Goal: Information Seeking & Learning: Learn about a topic

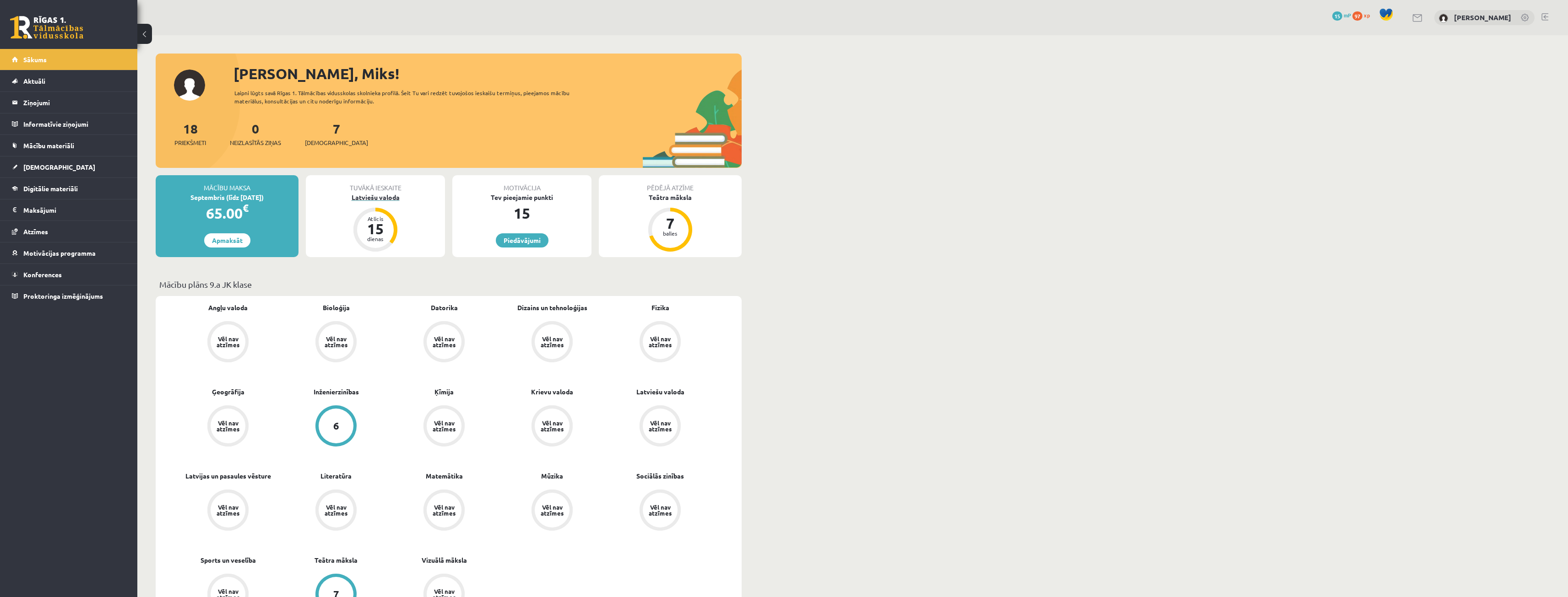
click at [378, 199] on div "Latviešu valoda" at bounding box center [375, 197] width 139 height 9
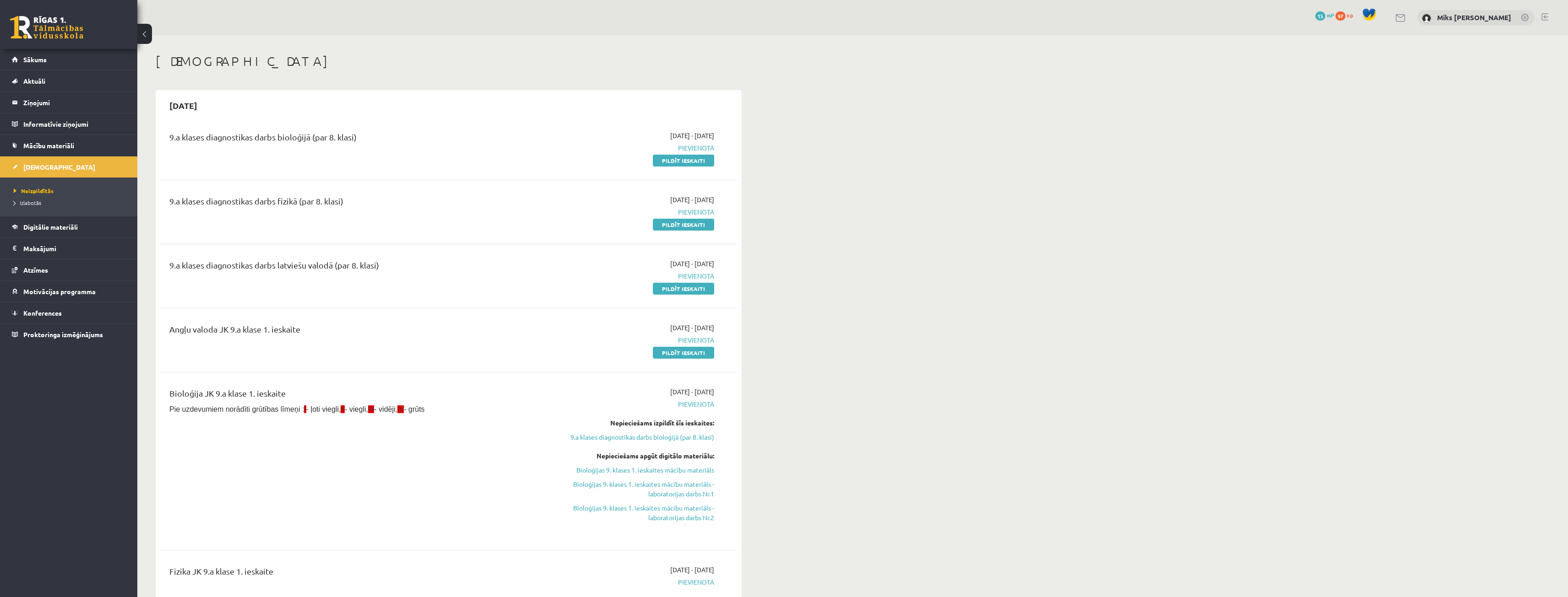
scroll to position [46, 0]
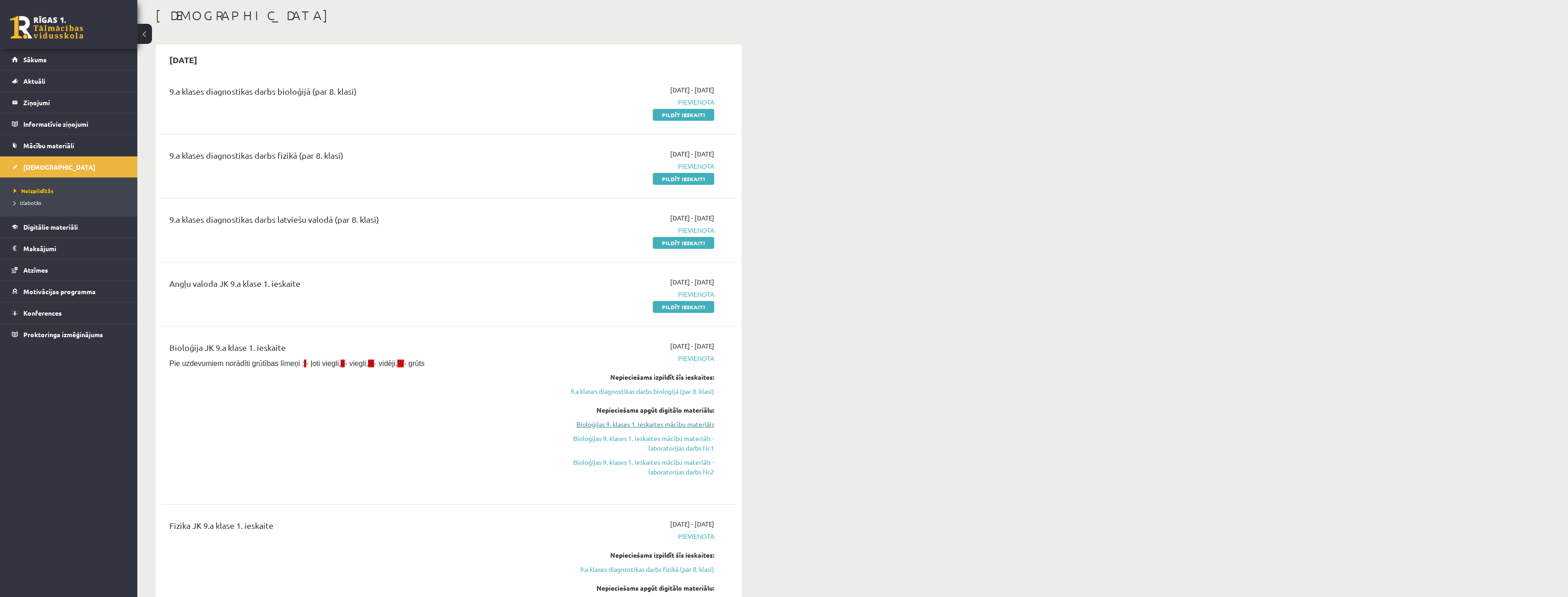
click at [686, 424] on link "Bioloģijas 9. klases 1. ieskaites mācību materiāls" at bounding box center [627, 424] width 172 height 9
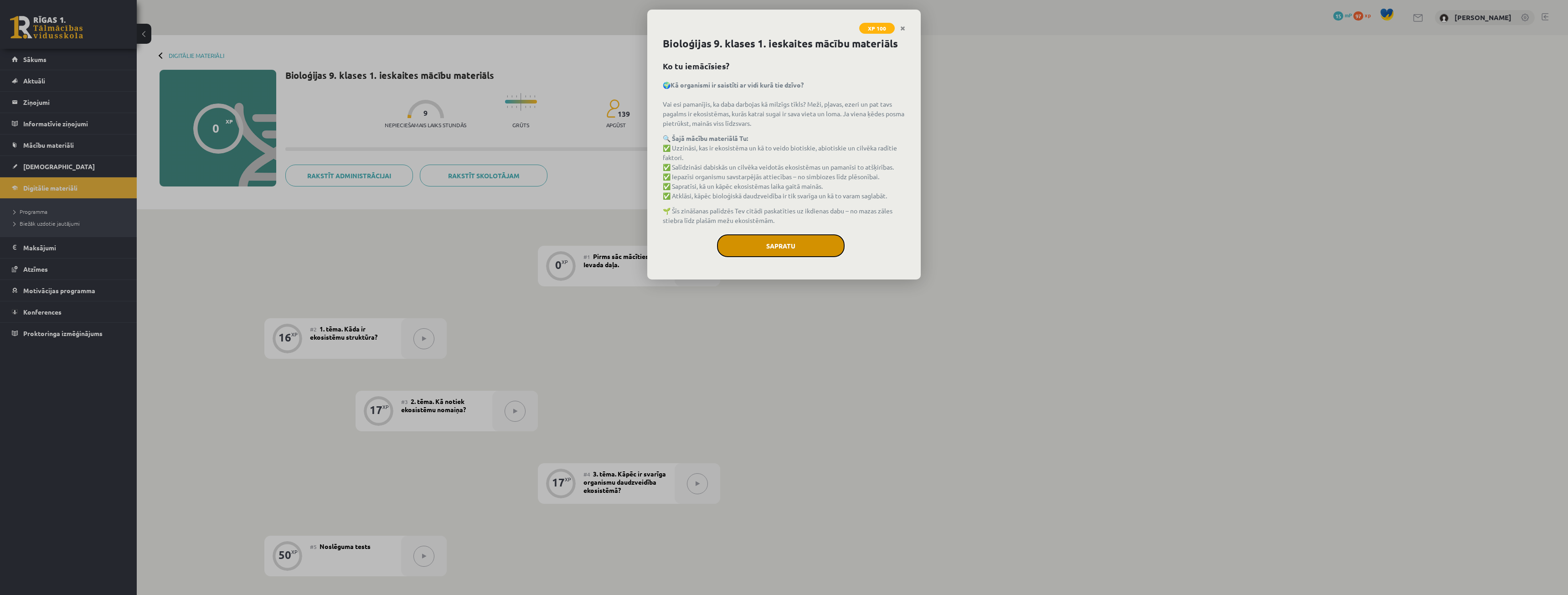
click at [813, 246] on button "Sapratu" at bounding box center [781, 245] width 128 height 23
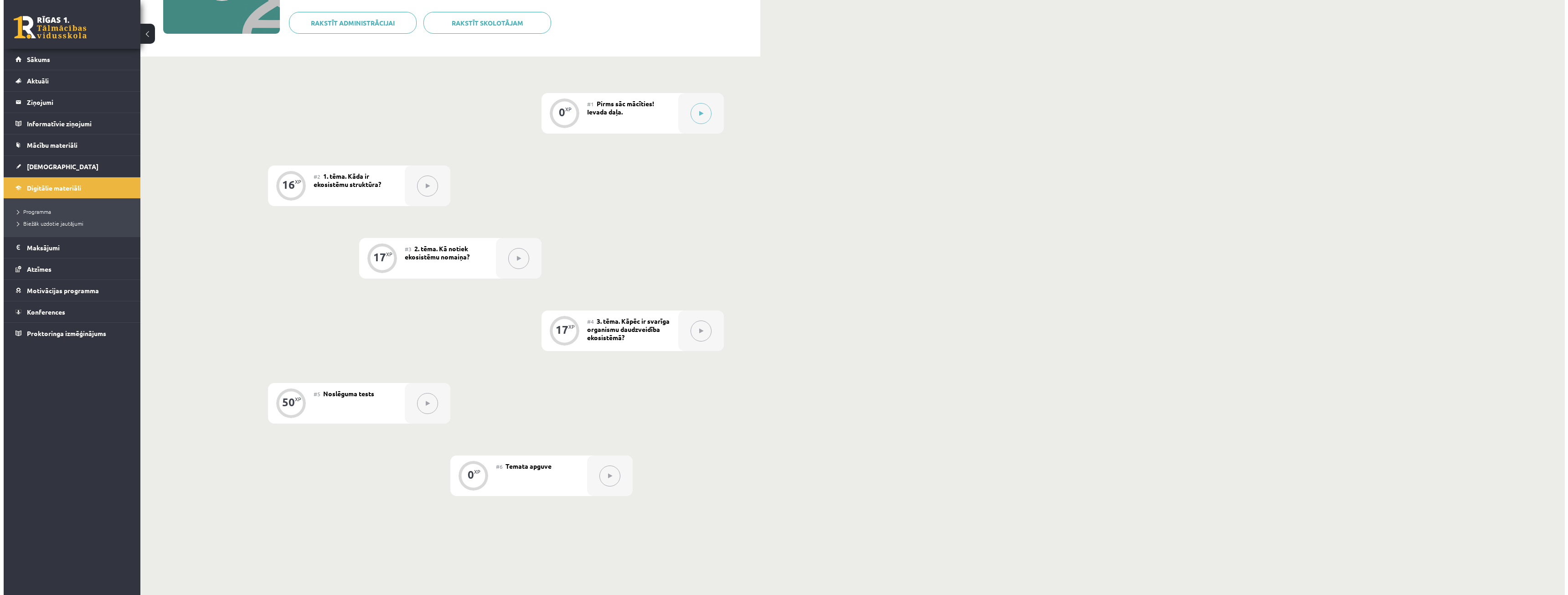
scroll to position [123, 0]
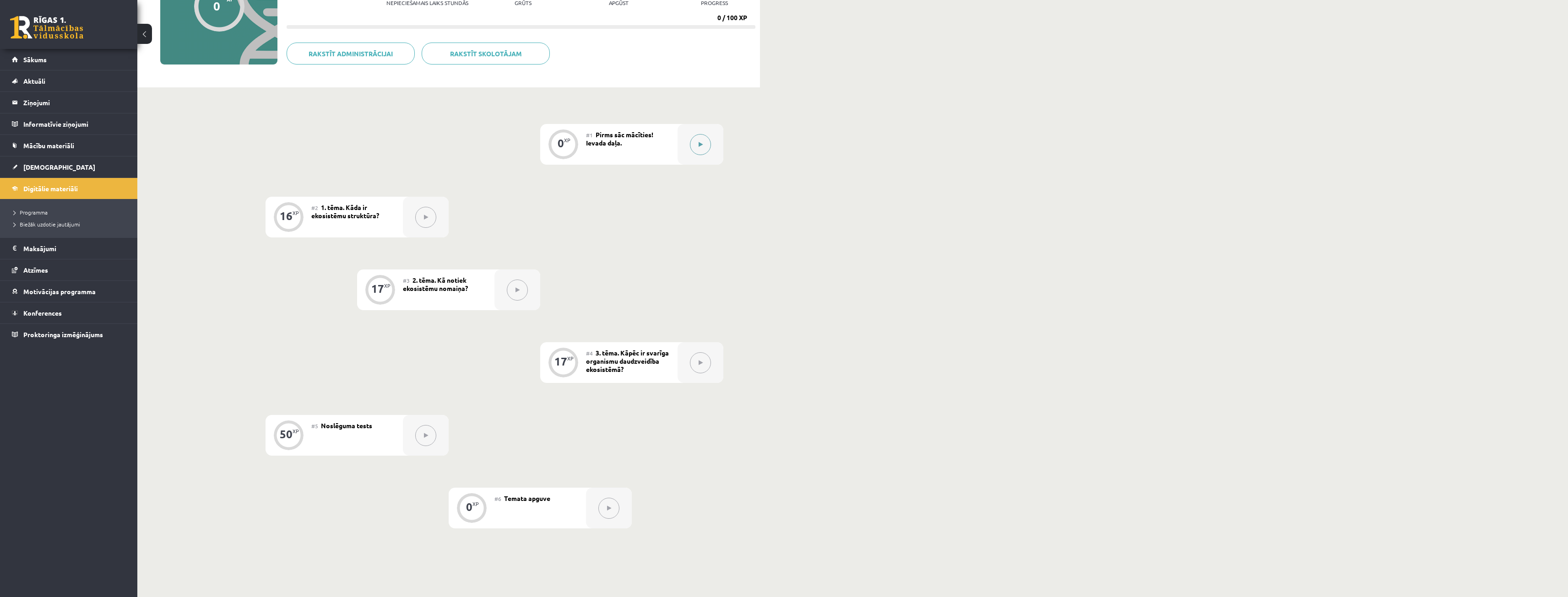
click at [698, 142] on icon at bounding box center [700, 144] width 4 height 5
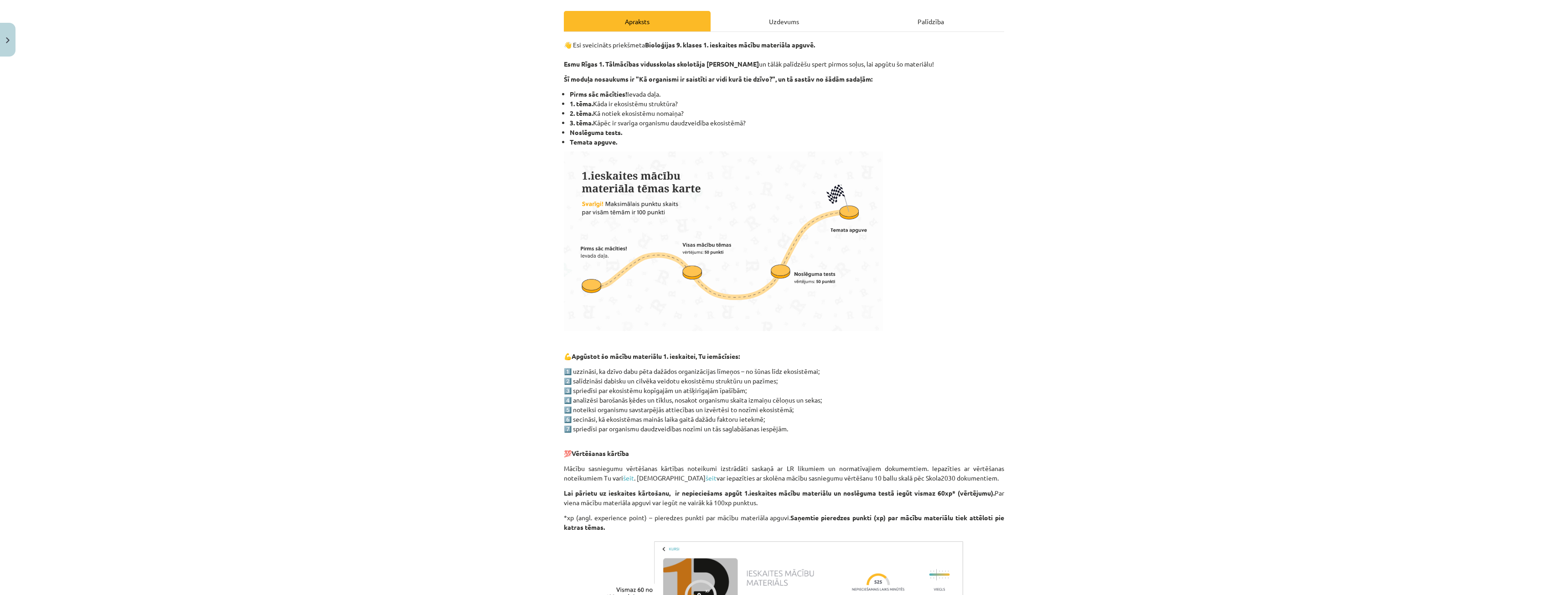
scroll to position [46, 0]
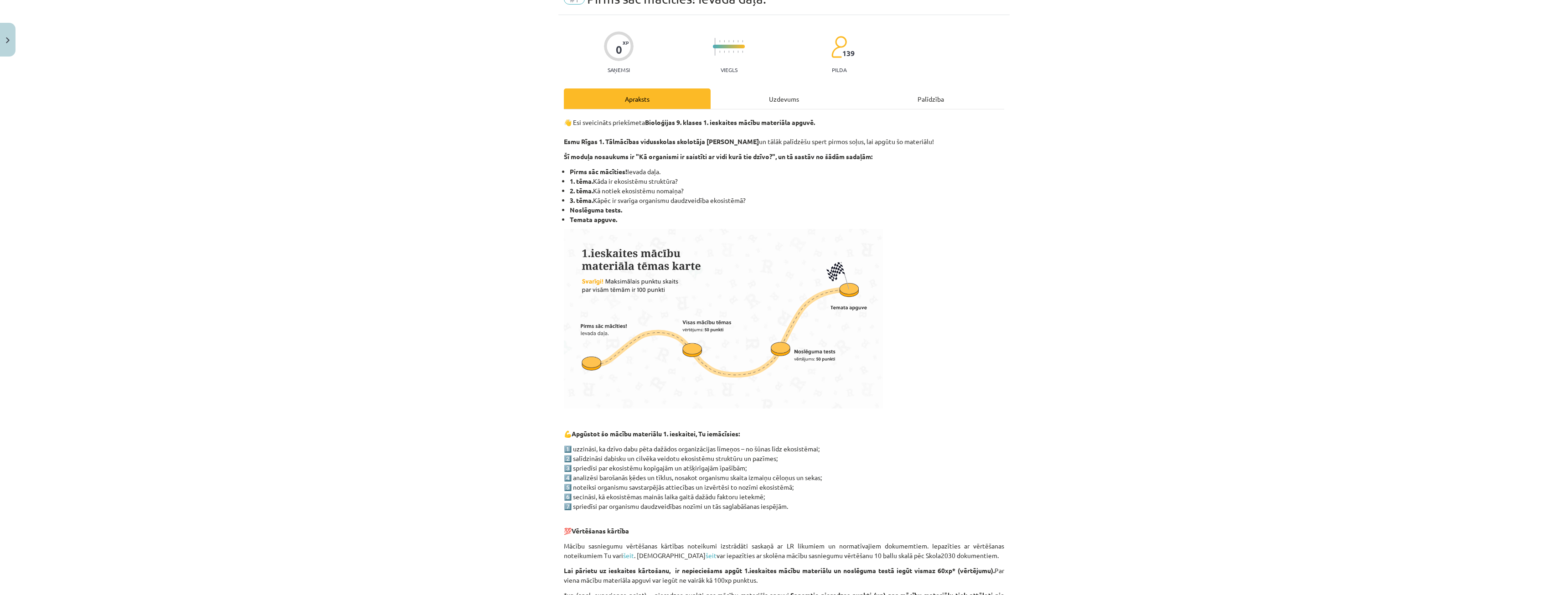
click at [780, 100] on div "Uzdevums" at bounding box center [784, 99] width 147 height 20
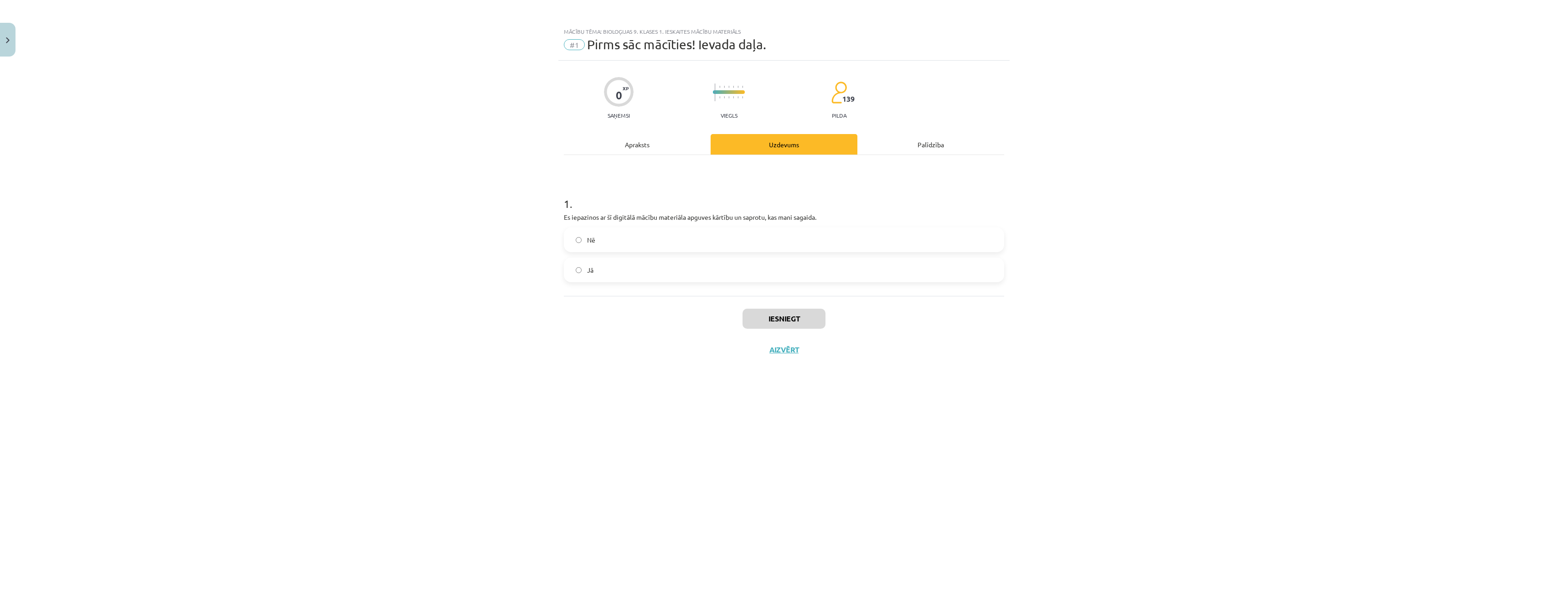
click at [656, 143] on div "Apraksts" at bounding box center [637, 145] width 147 height 20
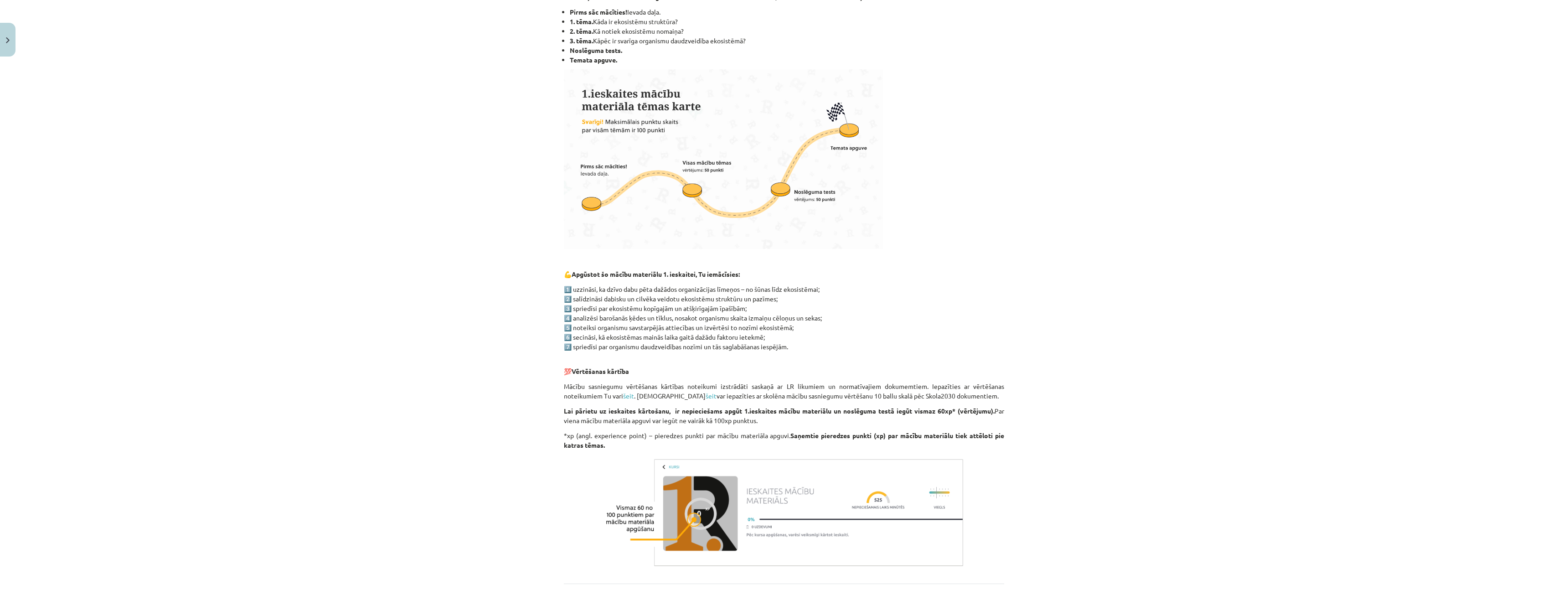
scroll to position [274, 0]
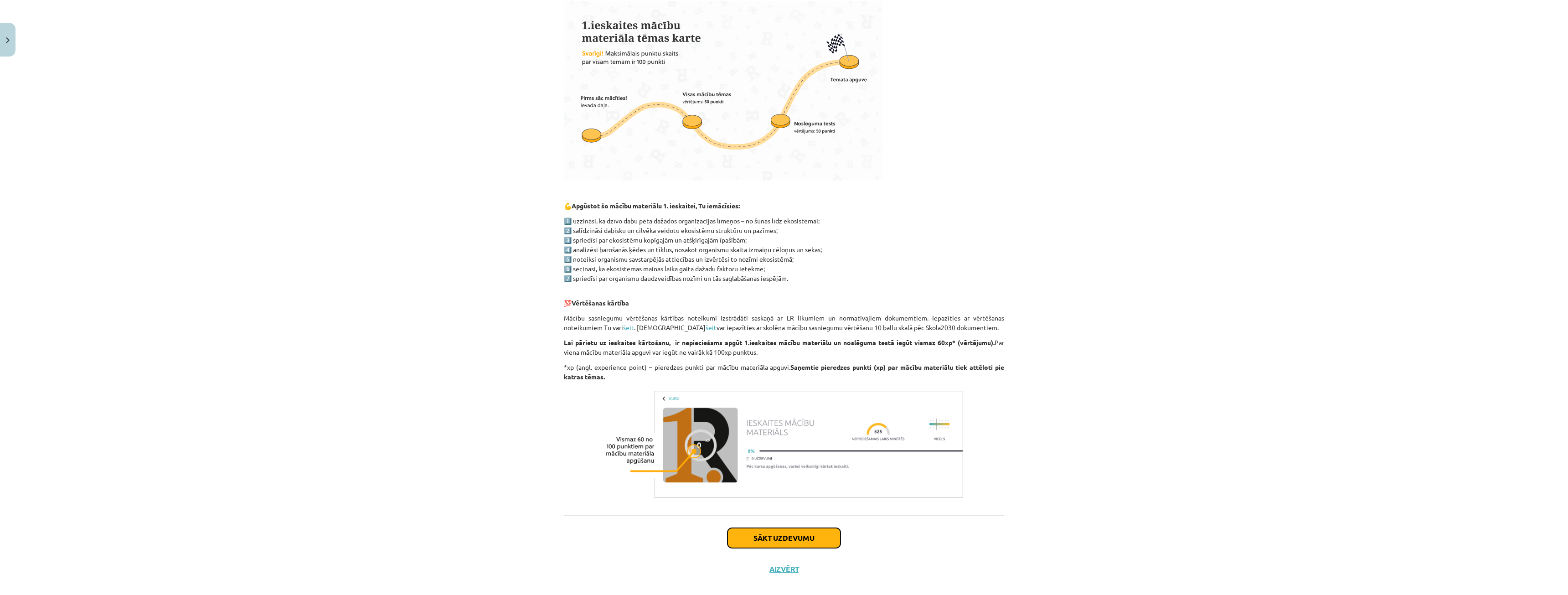
click at [815, 535] on button "Sākt uzdevumu" at bounding box center [784, 538] width 113 height 20
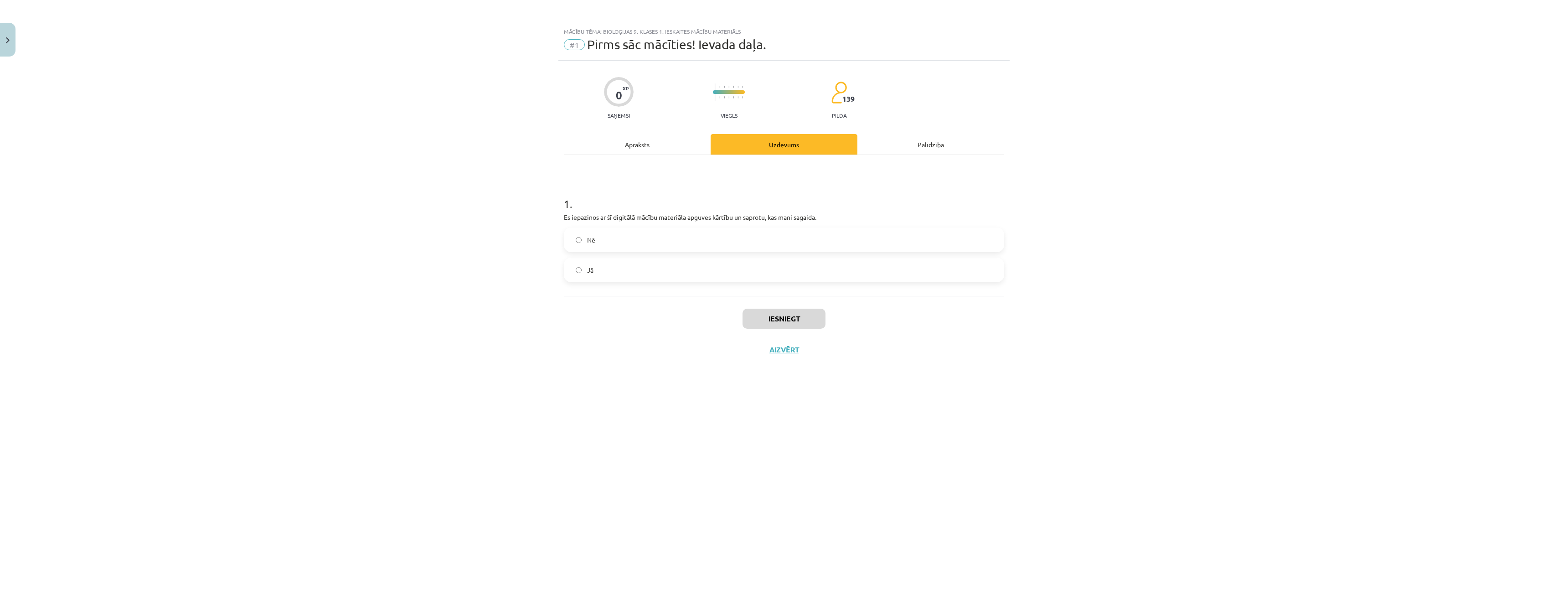
click at [591, 278] on label "Jā" at bounding box center [784, 270] width 438 height 23
click at [778, 319] on button "Iesniegt" at bounding box center [784, 319] width 83 height 20
click at [788, 318] on button "Iesniegt" at bounding box center [784, 319] width 83 height 20
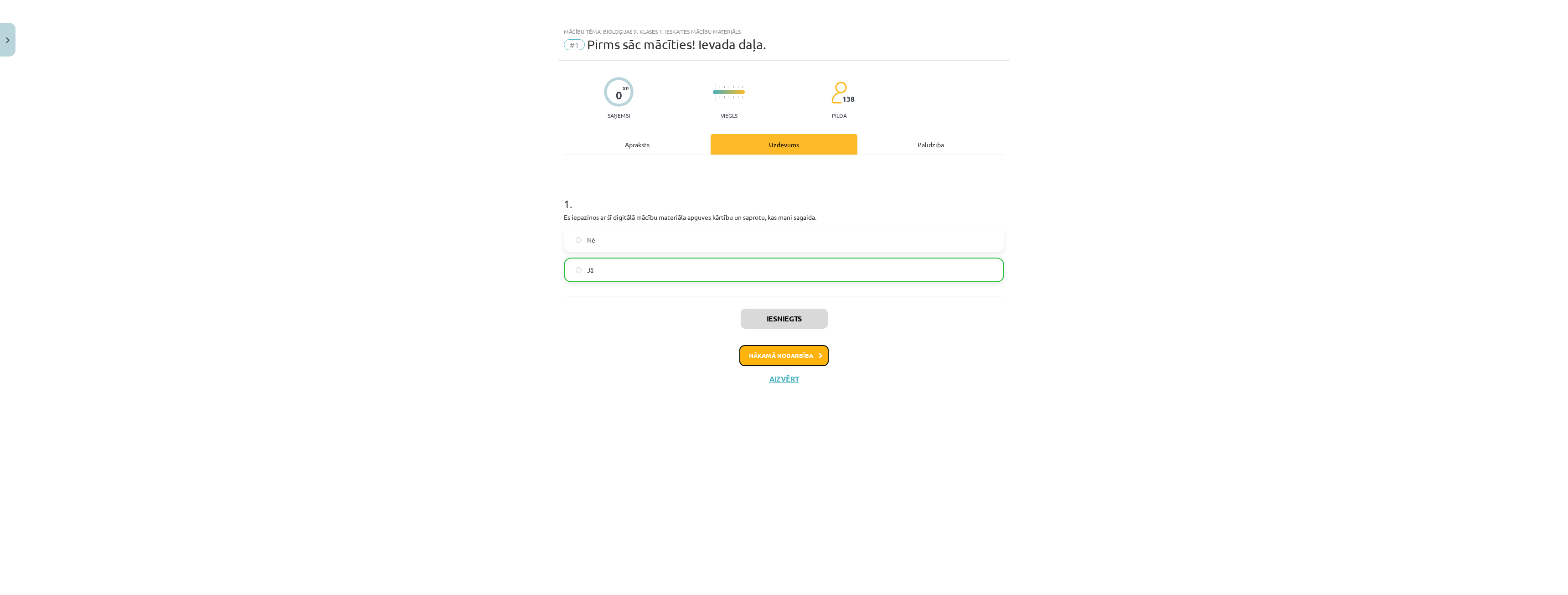
click at [797, 360] on button "Nākamā nodarbība" at bounding box center [784, 355] width 90 height 21
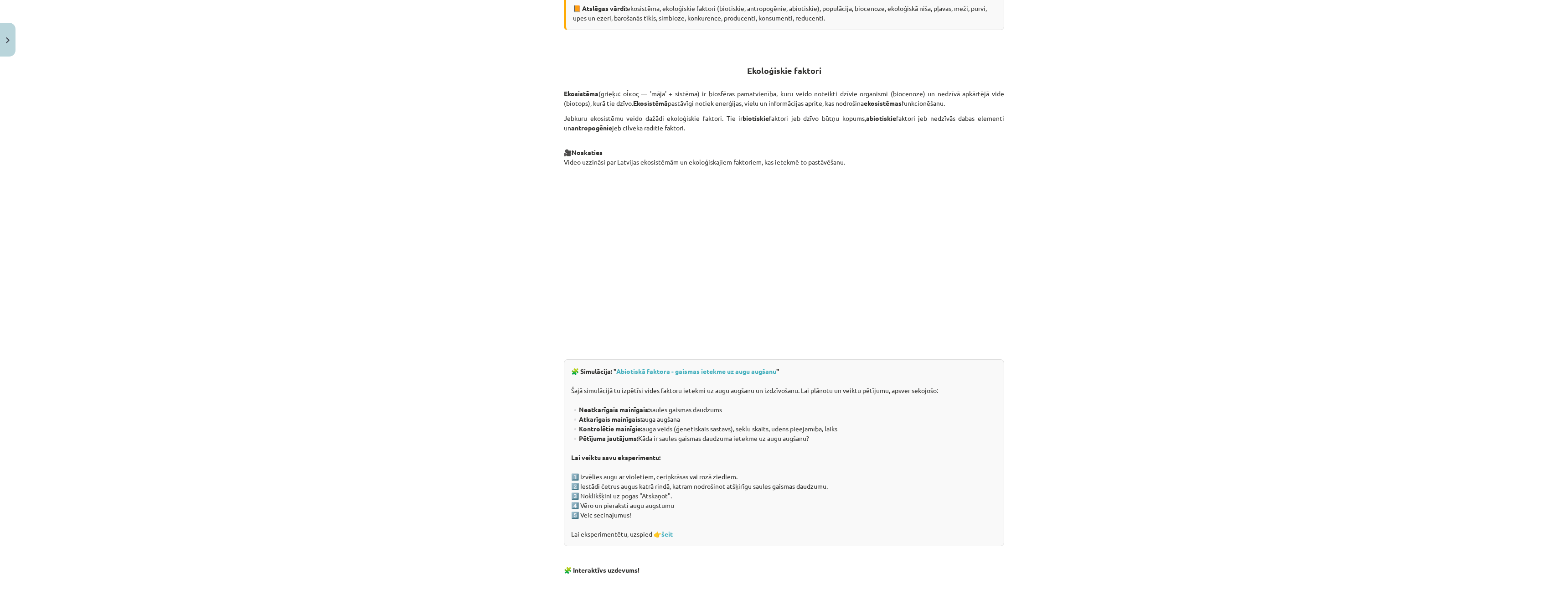
scroll to position [289, 0]
click at [1117, 385] on div "Mācību tēma: Bioloģijas 9. klases 1. ieskaites mācību materiāls #2 1. tēma. Kād…" at bounding box center [784, 298] width 1568 height 595
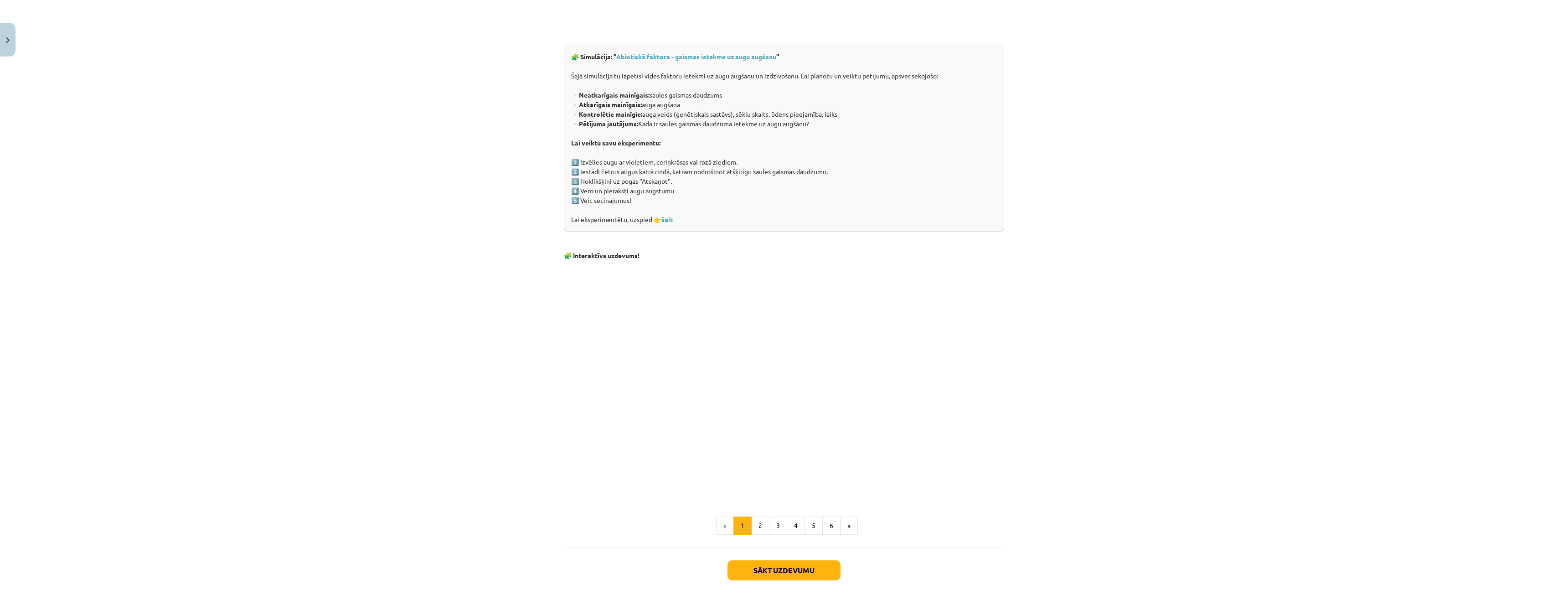
scroll to position [653, 0]
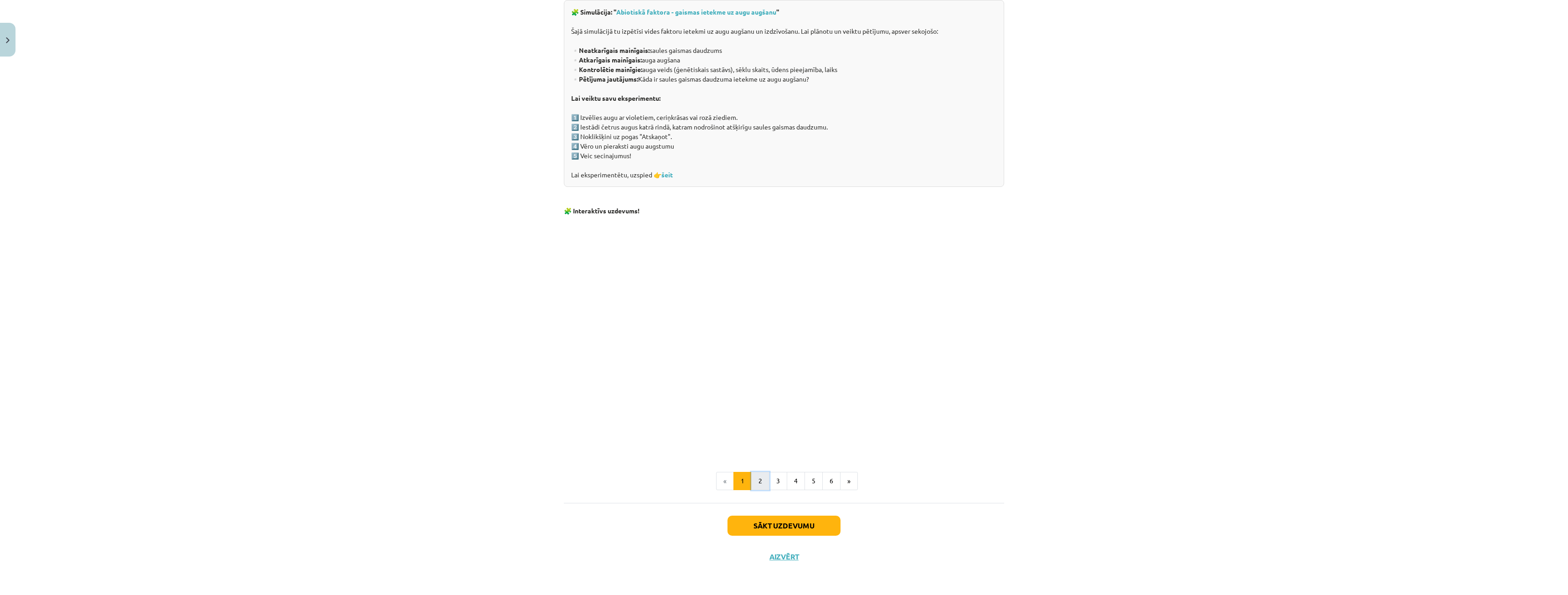
click at [757, 488] on button "2" at bounding box center [760, 481] width 19 height 19
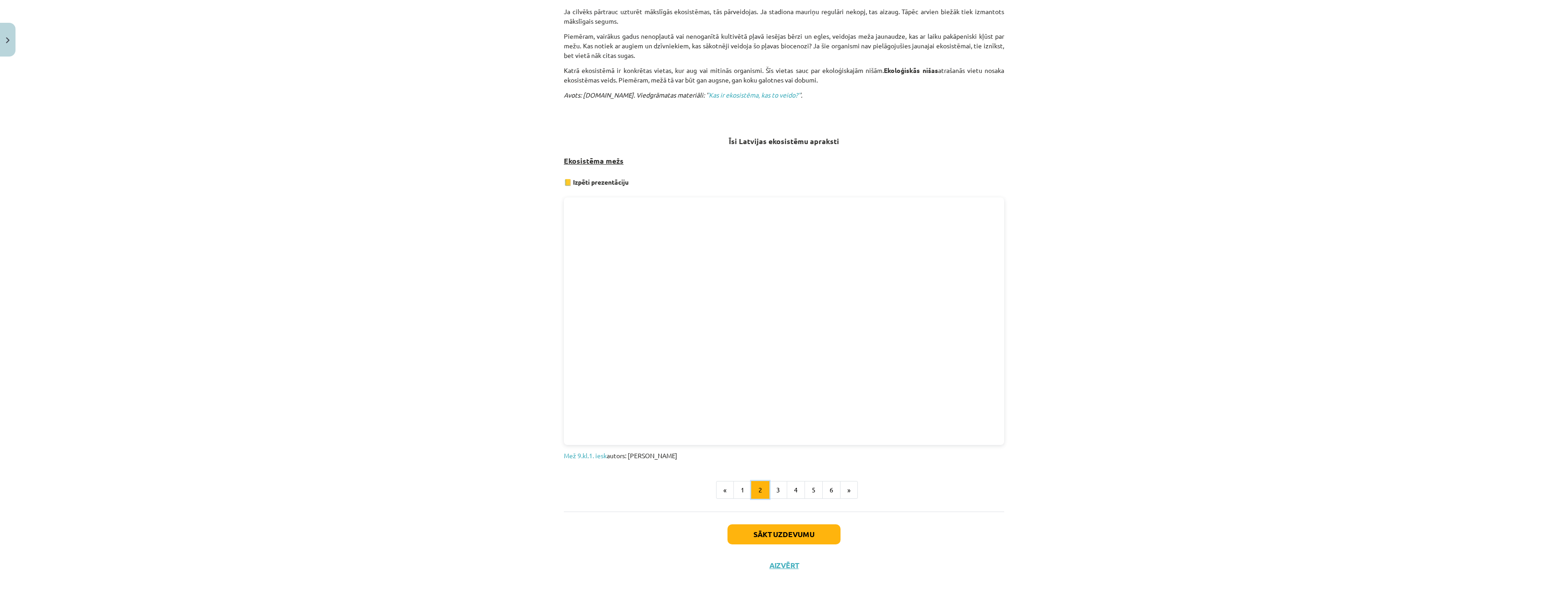
scroll to position [332, 0]
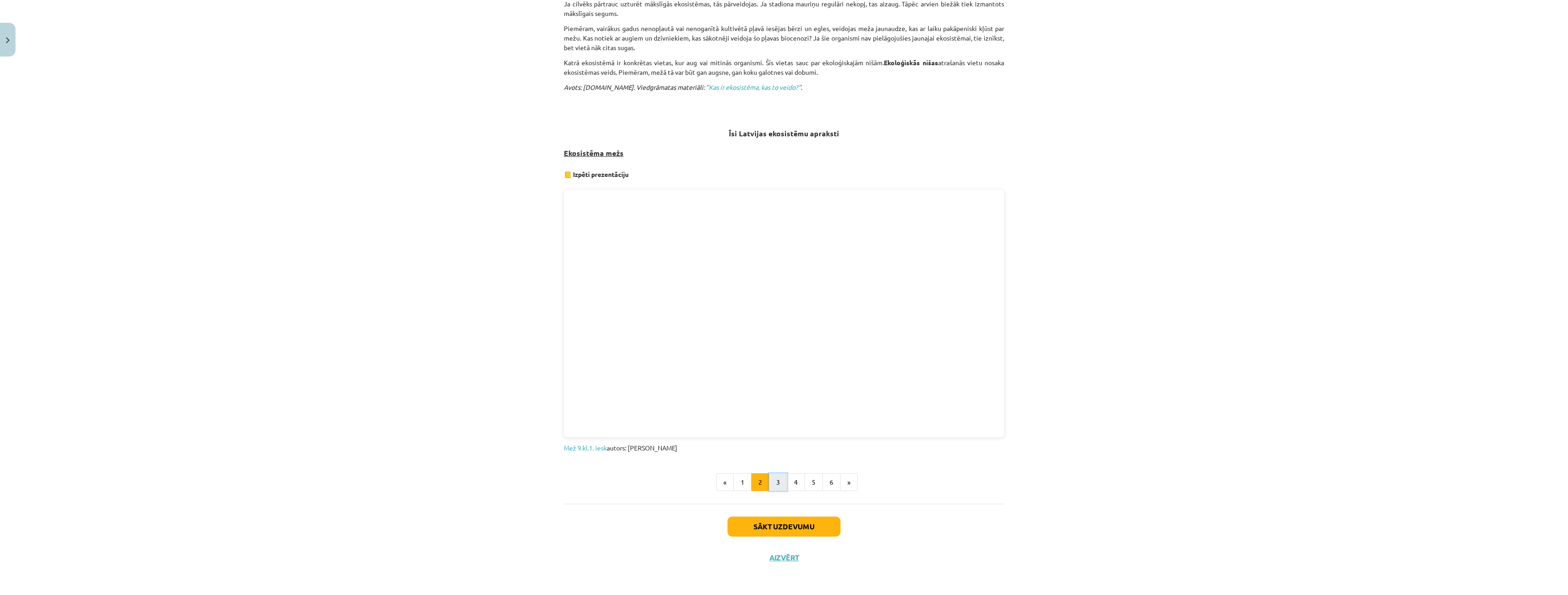
click at [773, 473] on button "3" at bounding box center [778, 483] width 19 height 19
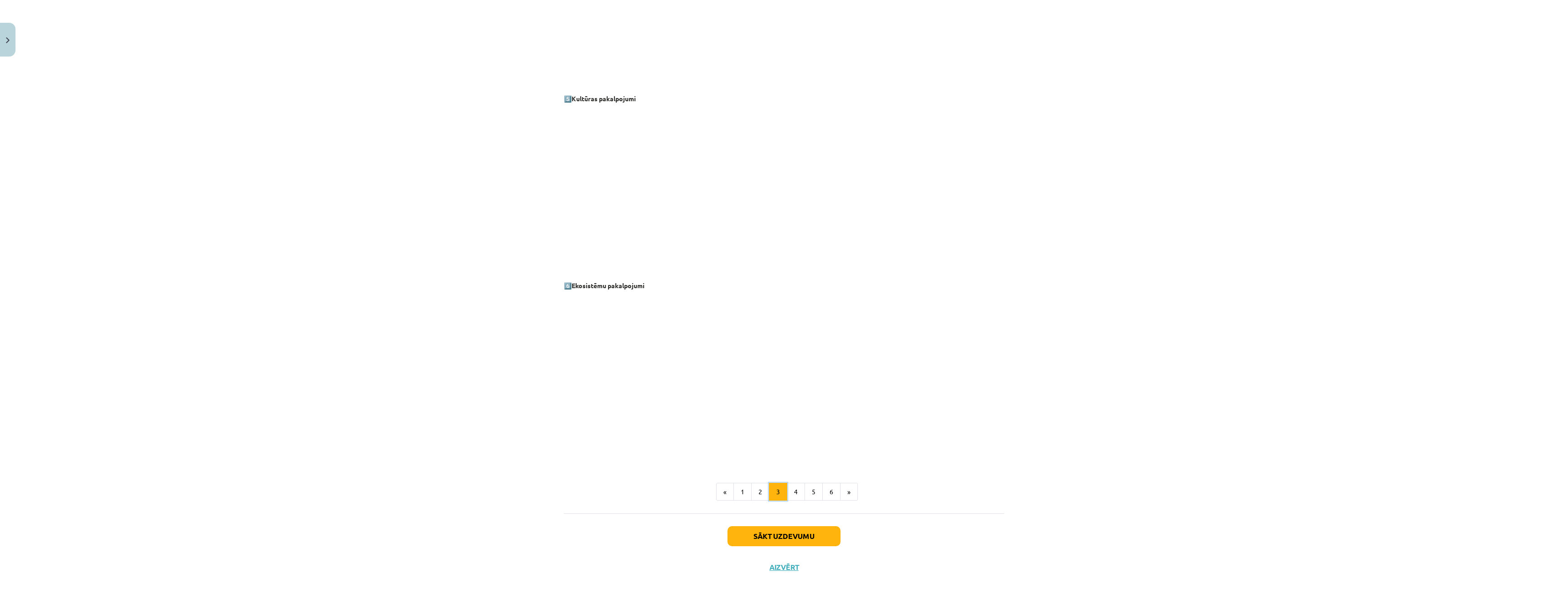
scroll to position [1004, 0]
click at [787, 486] on button "4" at bounding box center [796, 482] width 19 height 19
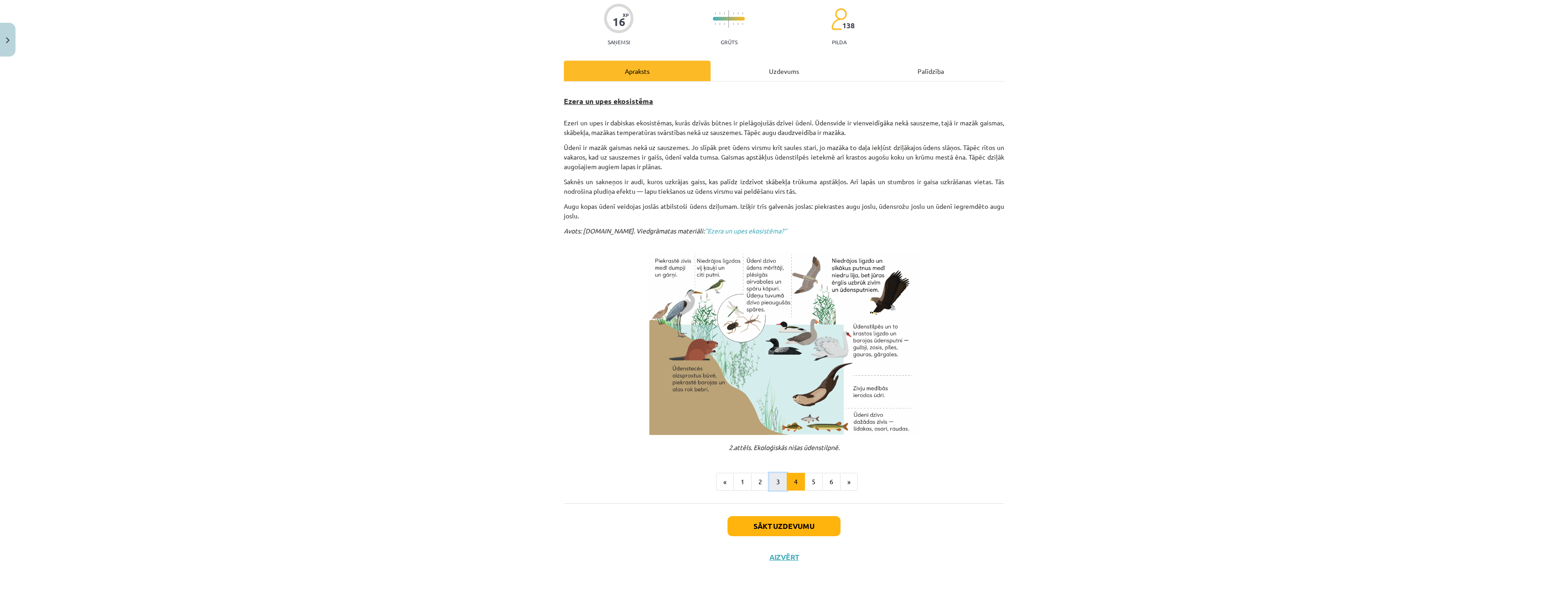
click at [781, 483] on button "3" at bounding box center [778, 483] width 19 height 19
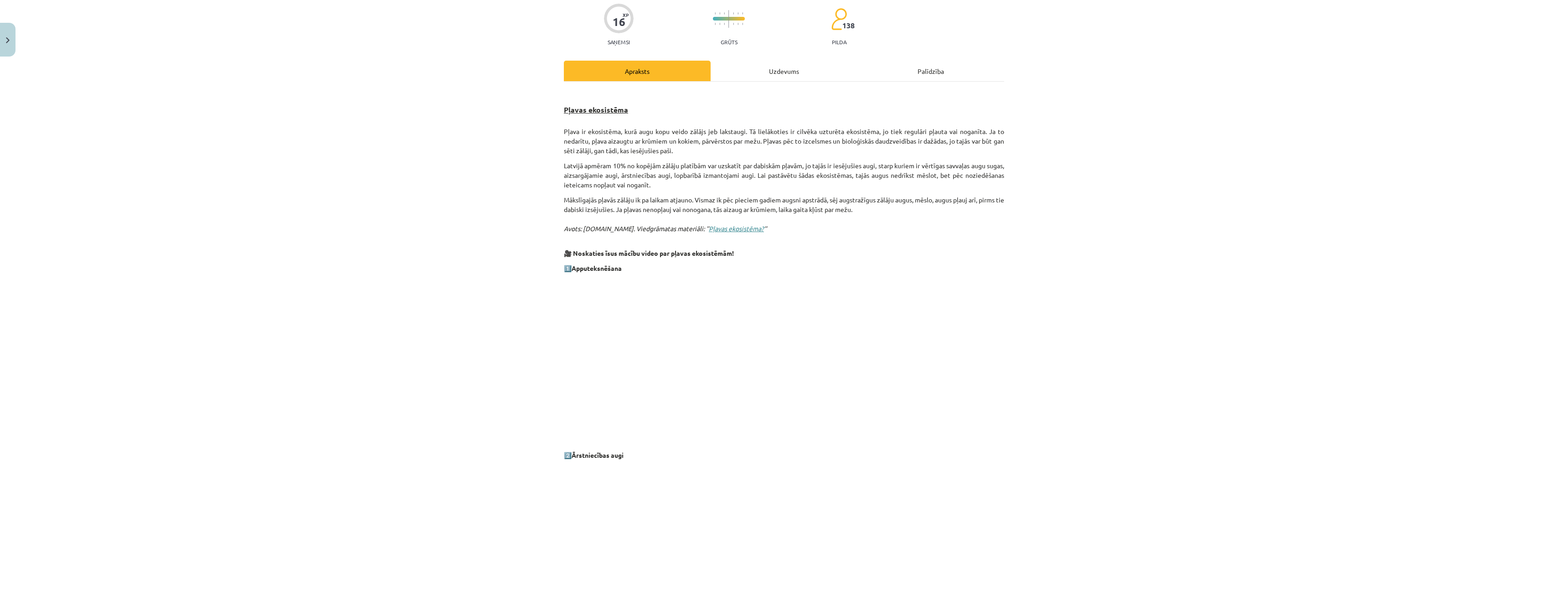
click at [717, 229] on link "Pļavas ekosistēma?" at bounding box center [736, 228] width 55 height 8
click at [709, 226] on link "Pļavas ekosistēma?" at bounding box center [736, 228] width 55 height 8
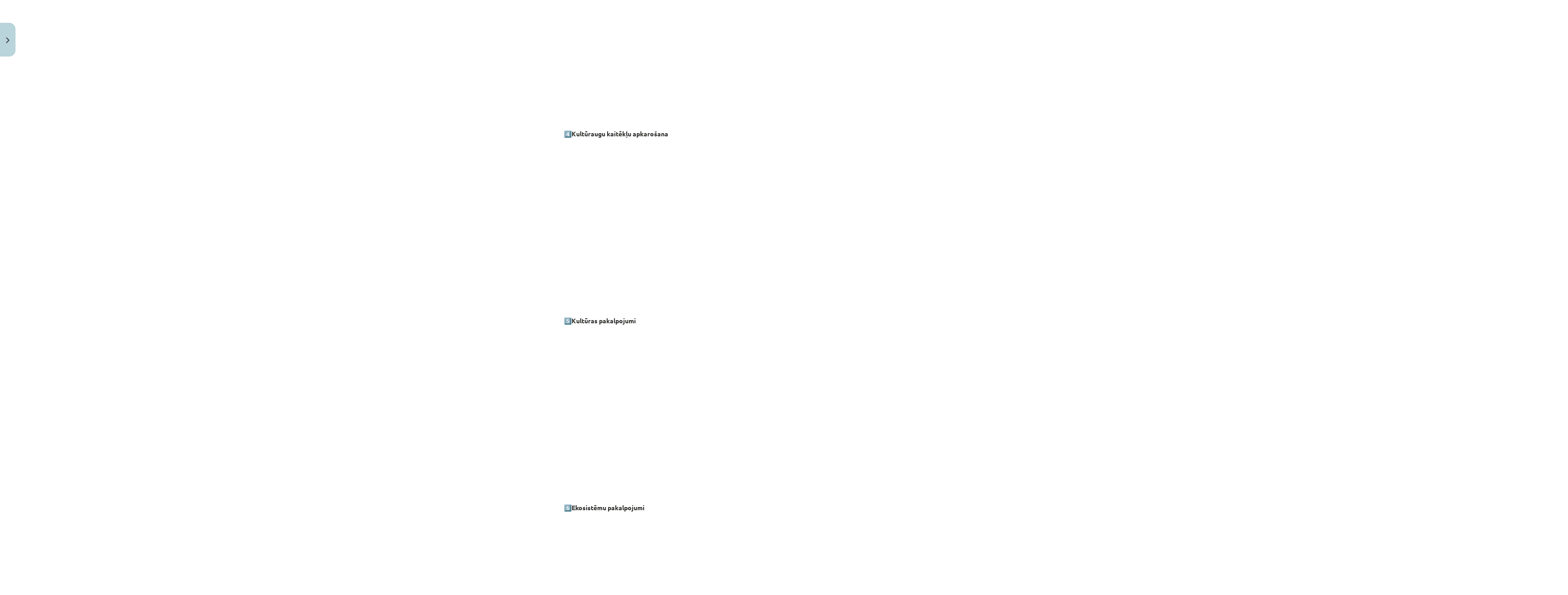
scroll to position [1004, 0]
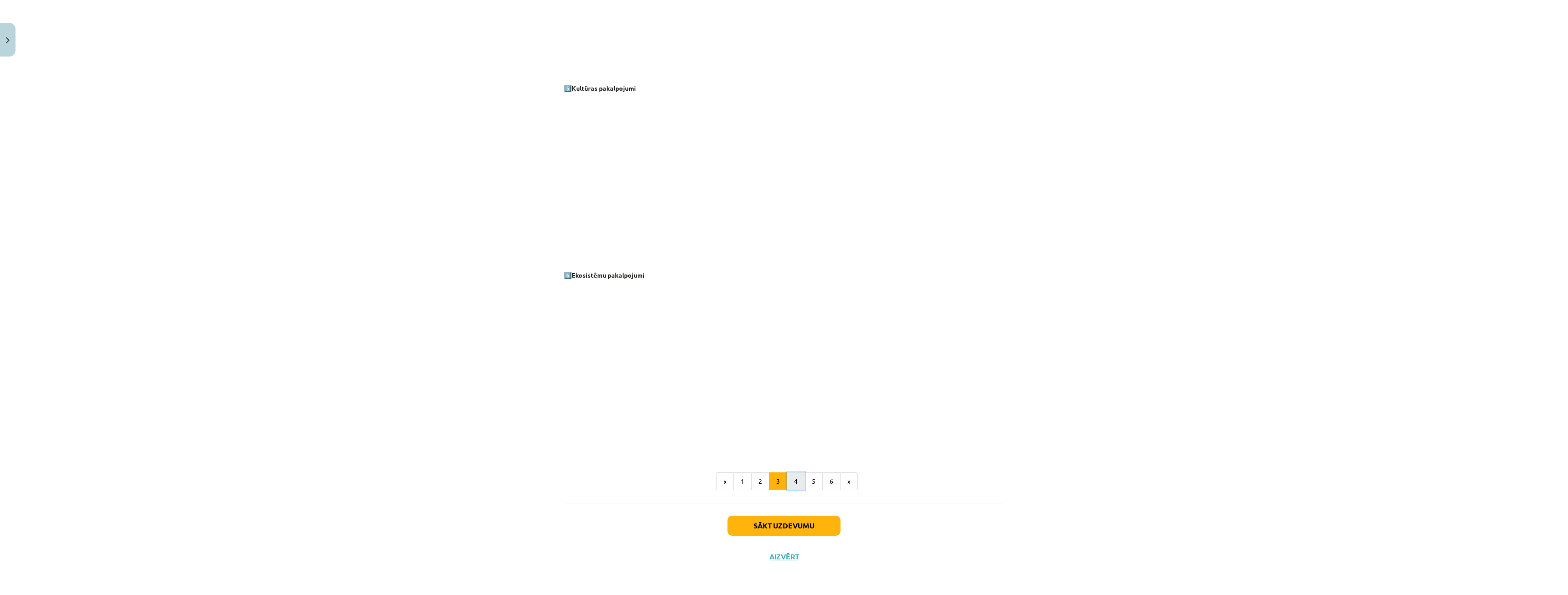
click at [797, 475] on button "4" at bounding box center [796, 482] width 19 height 19
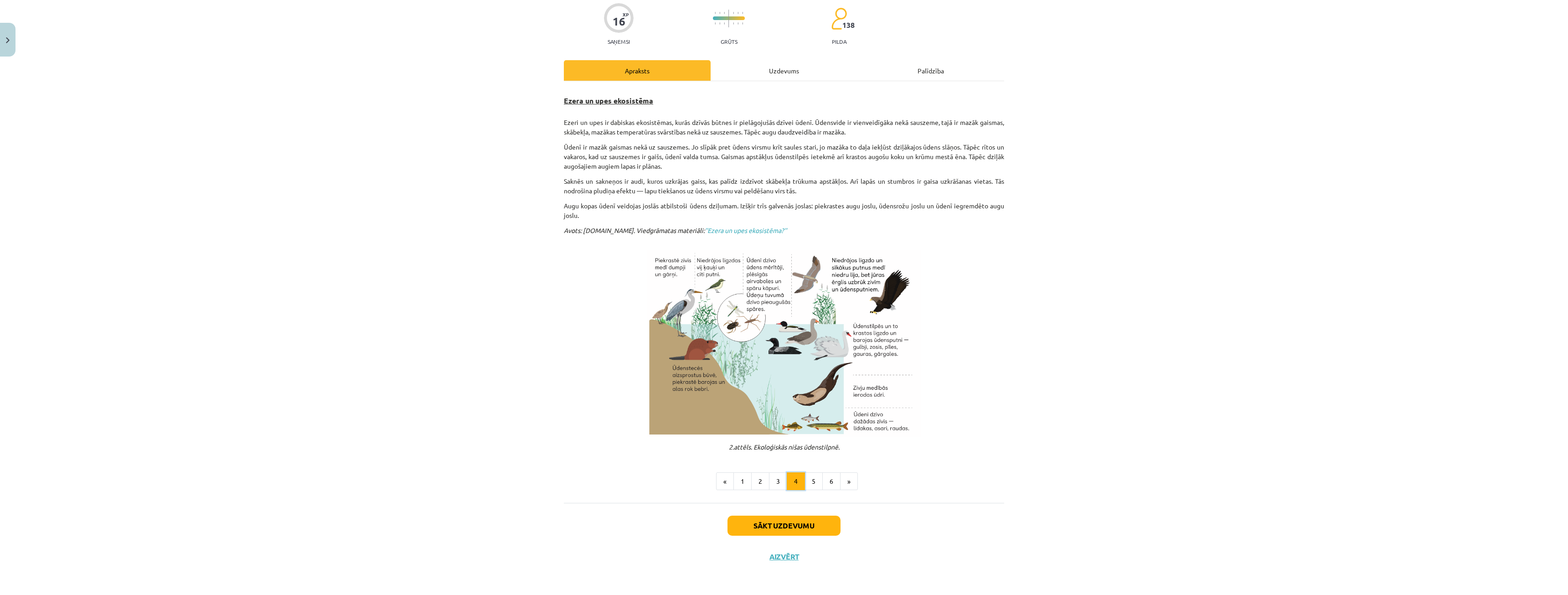
scroll to position [74, 0]
click at [815, 484] on button "5" at bounding box center [814, 483] width 19 height 19
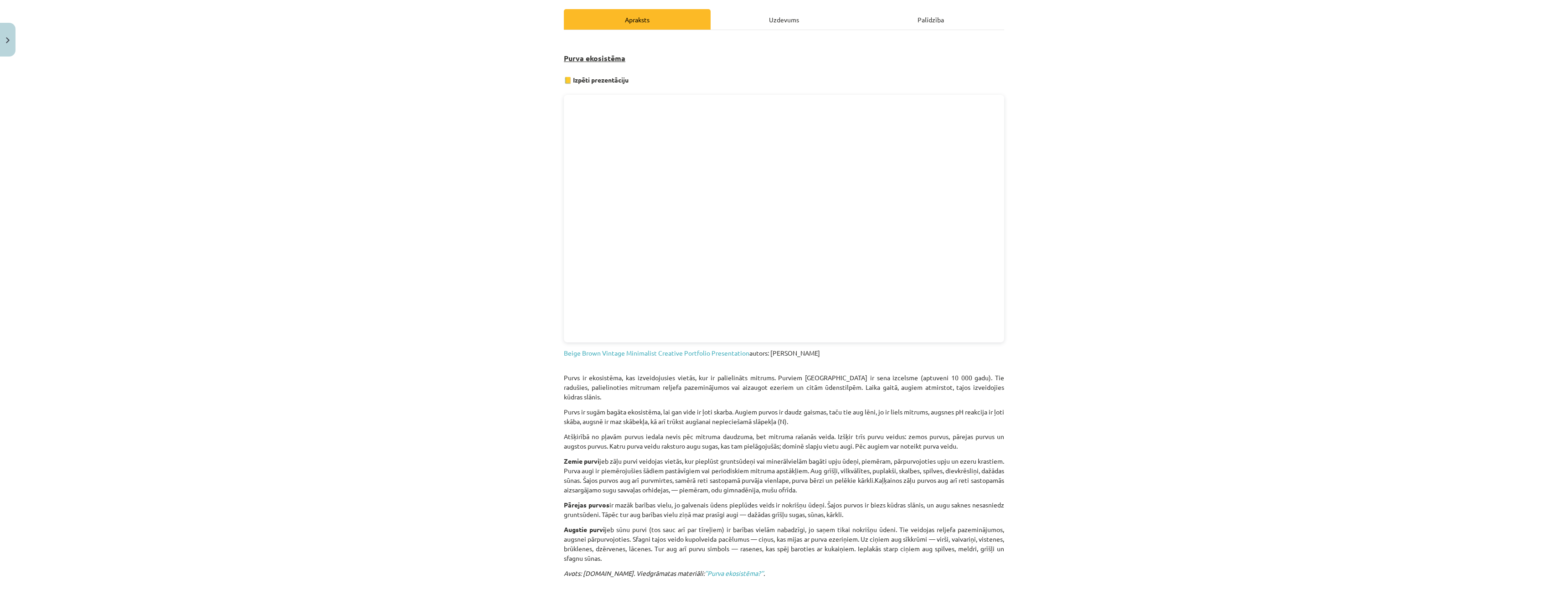
scroll to position [0, 0]
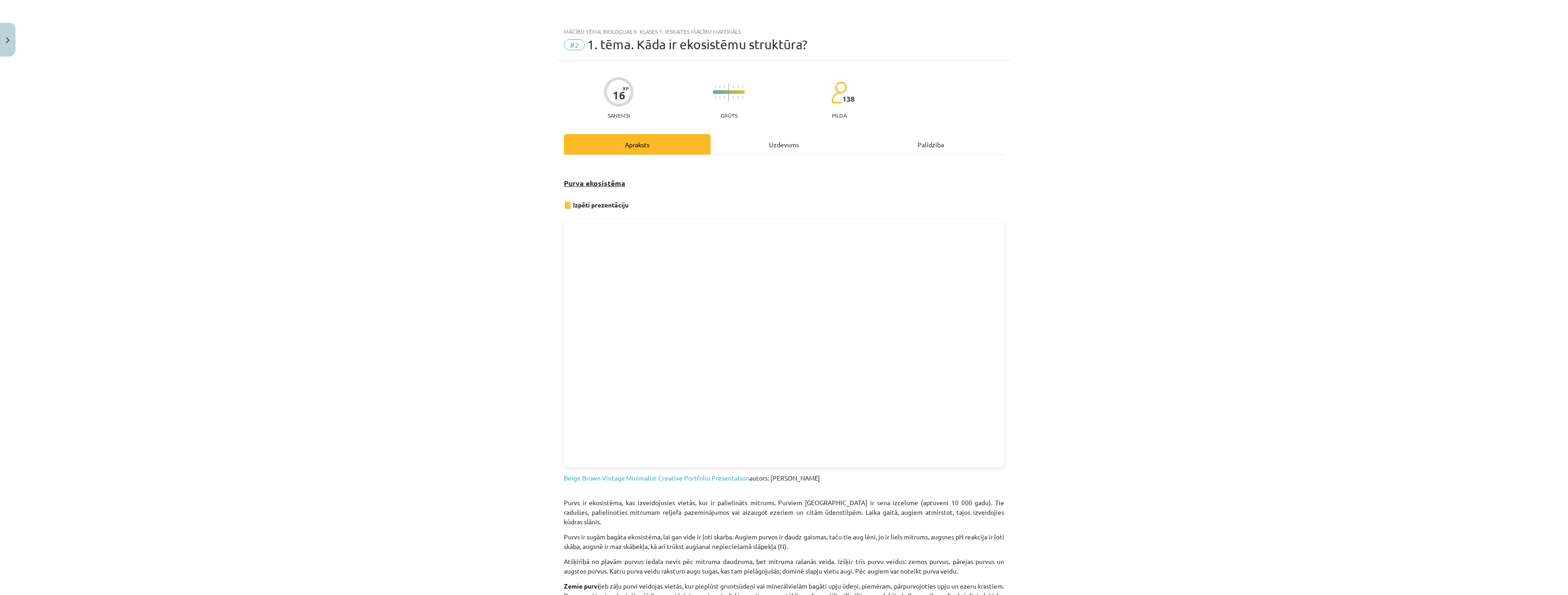
click at [779, 149] on div "Uzdevums" at bounding box center [784, 145] width 147 height 20
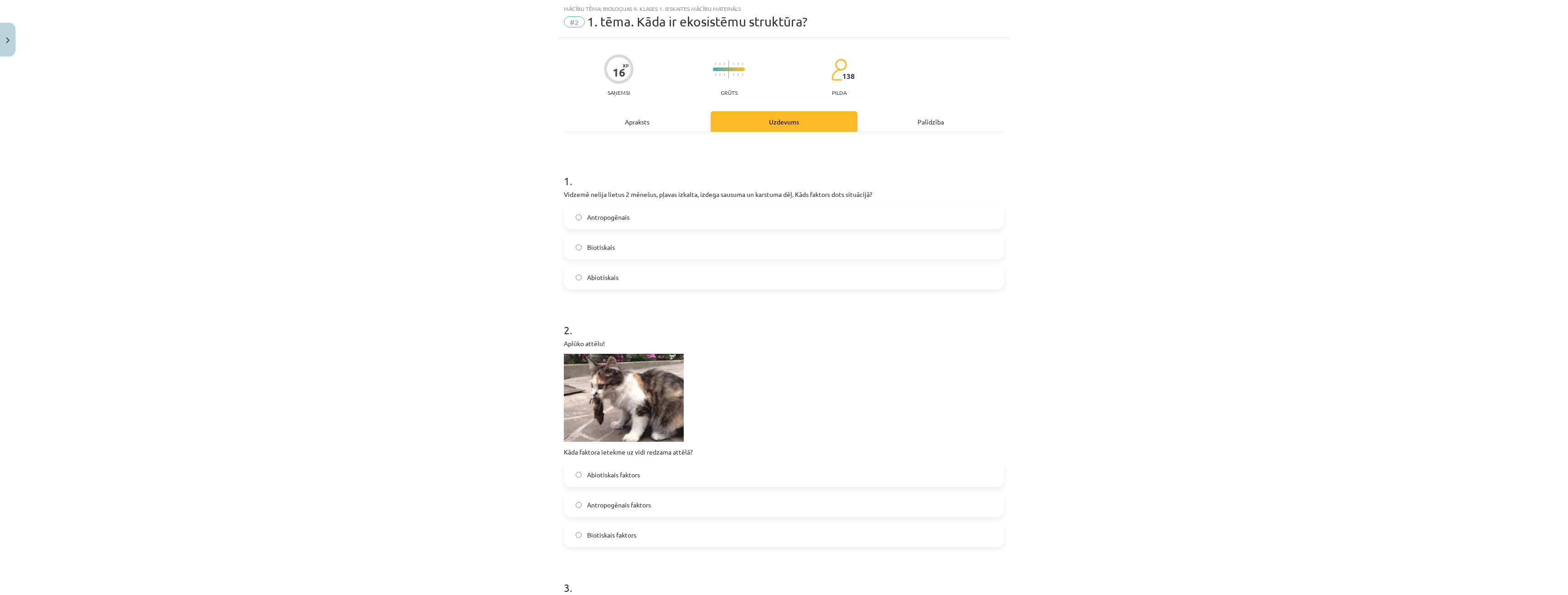
click at [632, 121] on div "Apraksts" at bounding box center [637, 122] width 147 height 20
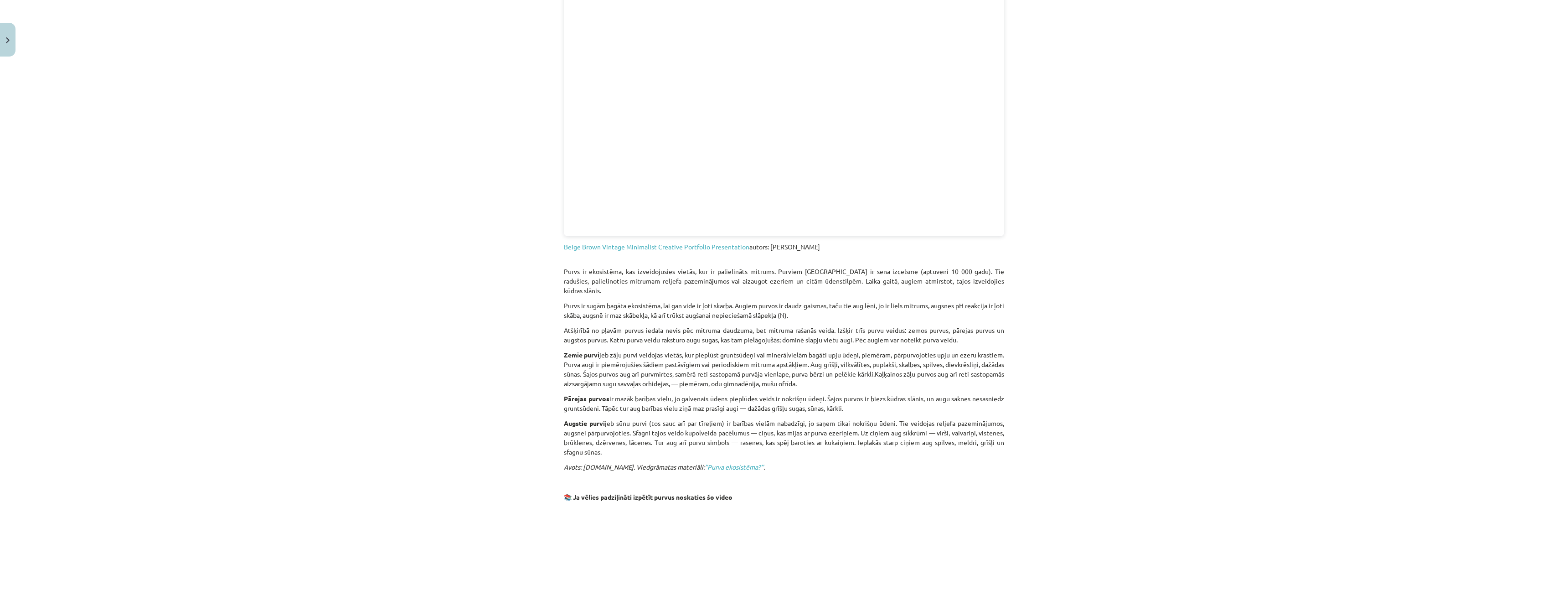
scroll to position [445, 0]
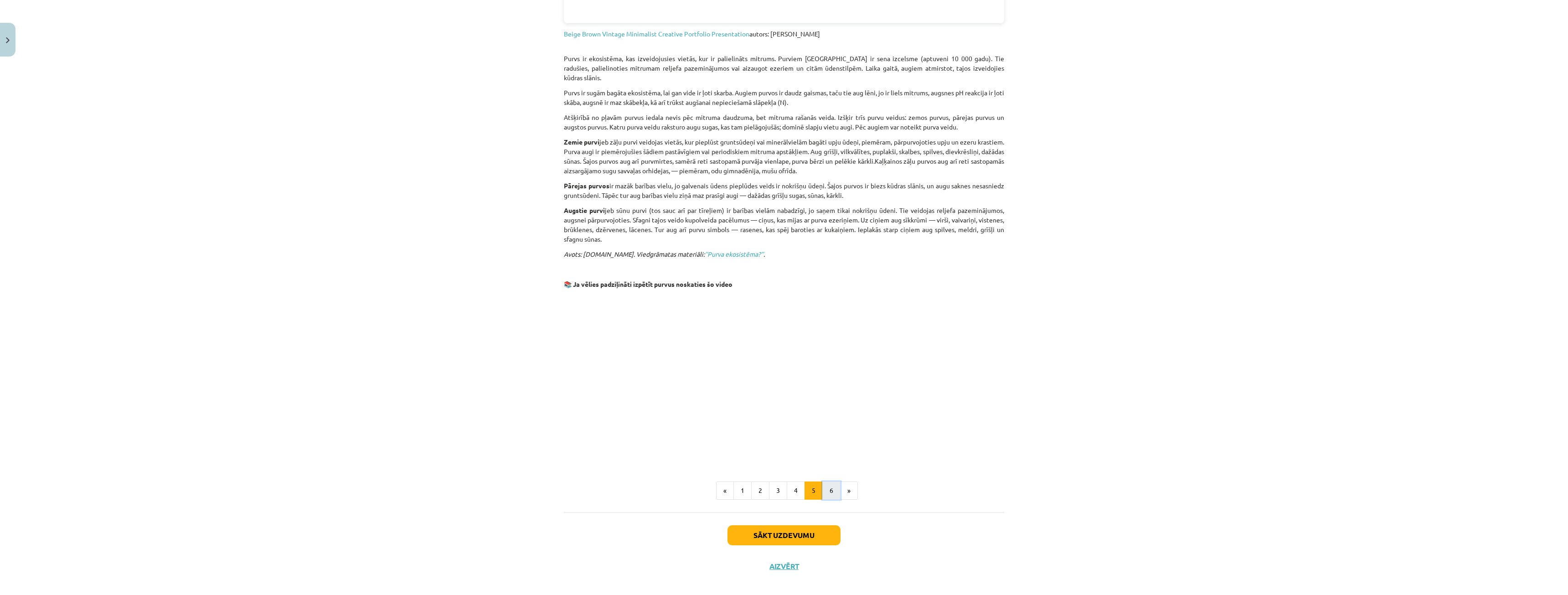
click at [827, 482] on button "6" at bounding box center [831, 491] width 19 height 19
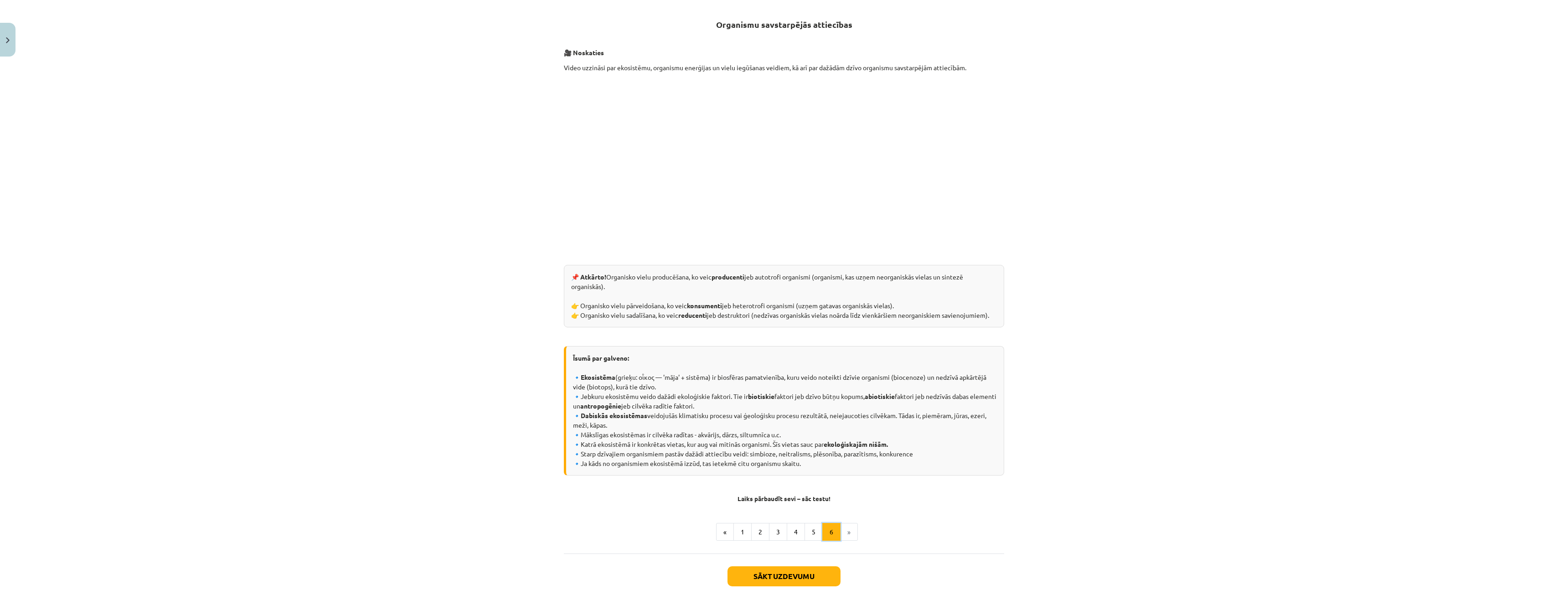
scroll to position [163, 0]
click at [813, 534] on button "5" at bounding box center [814, 534] width 19 height 19
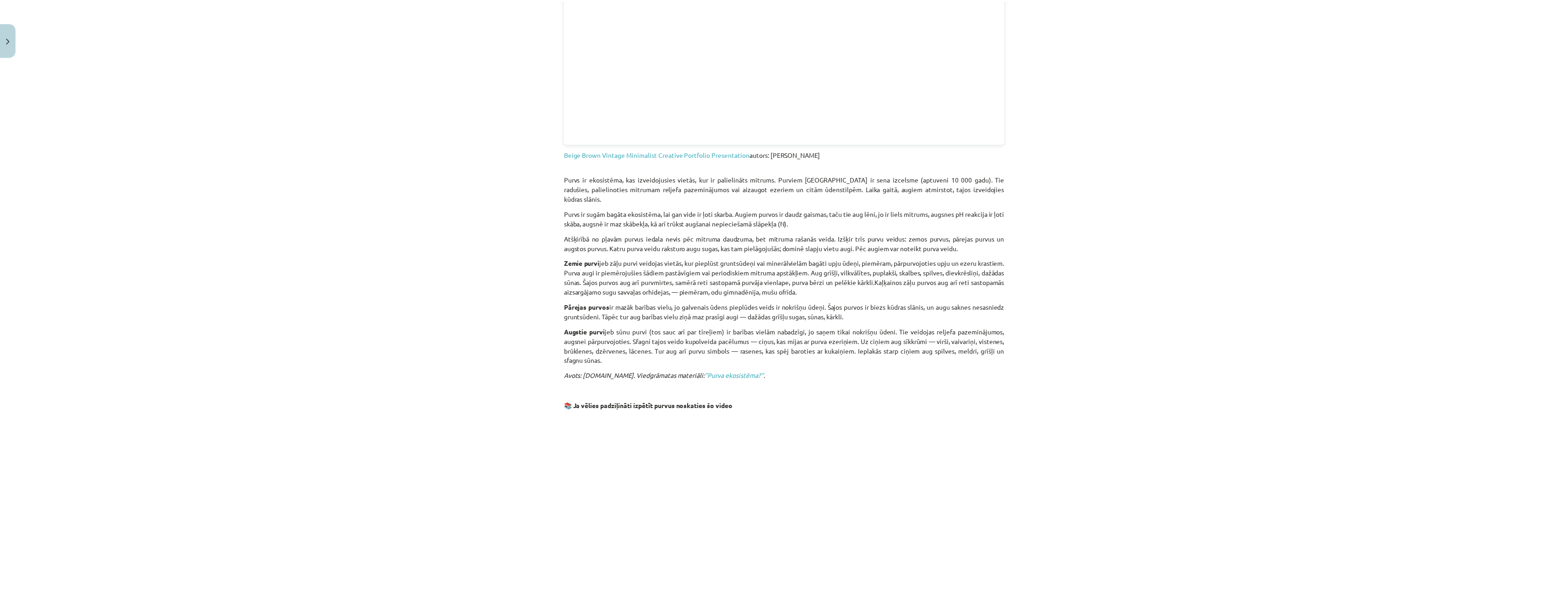
scroll to position [446, 0]
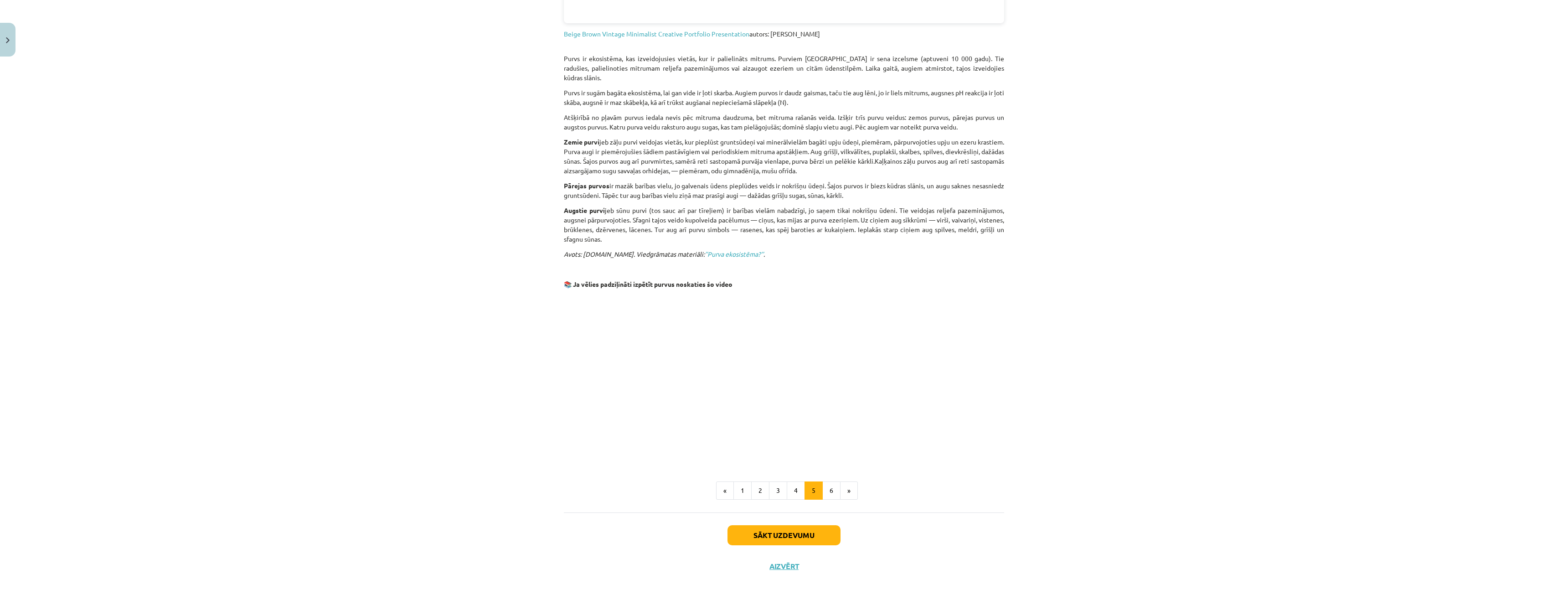
click at [762, 557] on div "Sākt uzdevumu Aizvērt" at bounding box center [783, 544] width 440 height 64
click at [777, 562] on button "Aizvērt" at bounding box center [784, 566] width 35 height 9
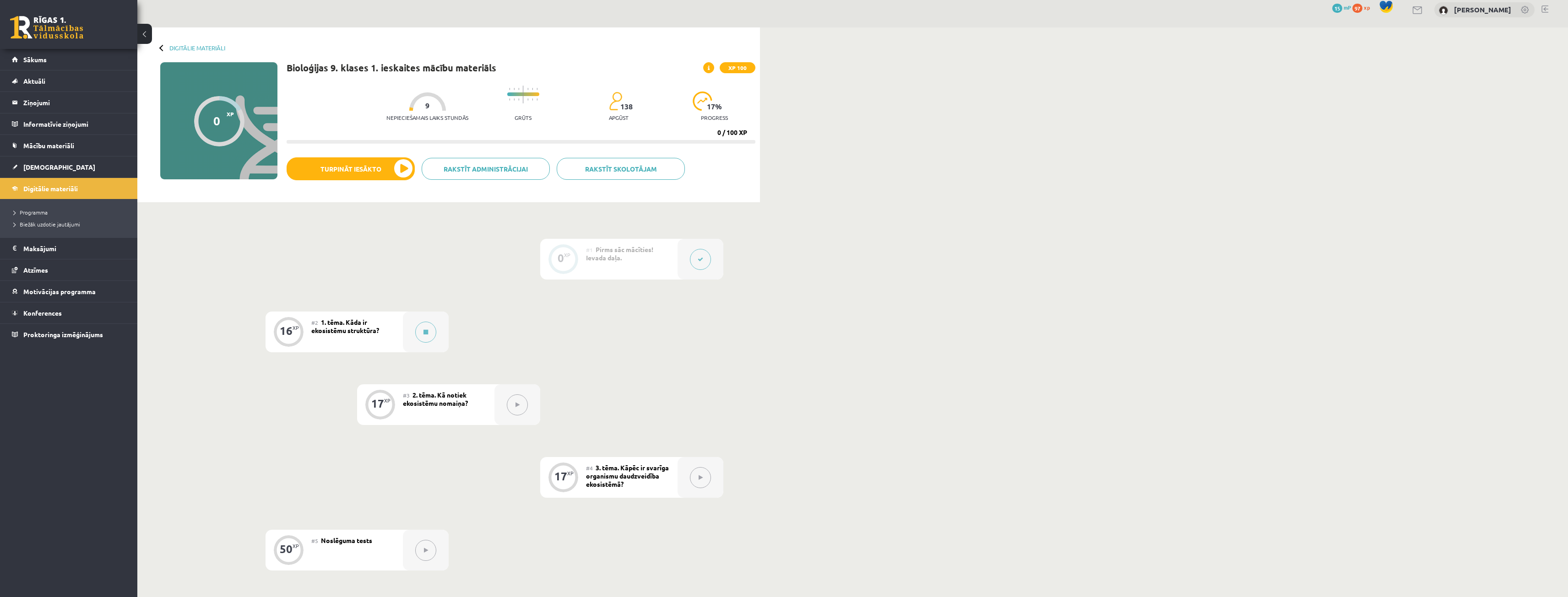
scroll to position [0, 0]
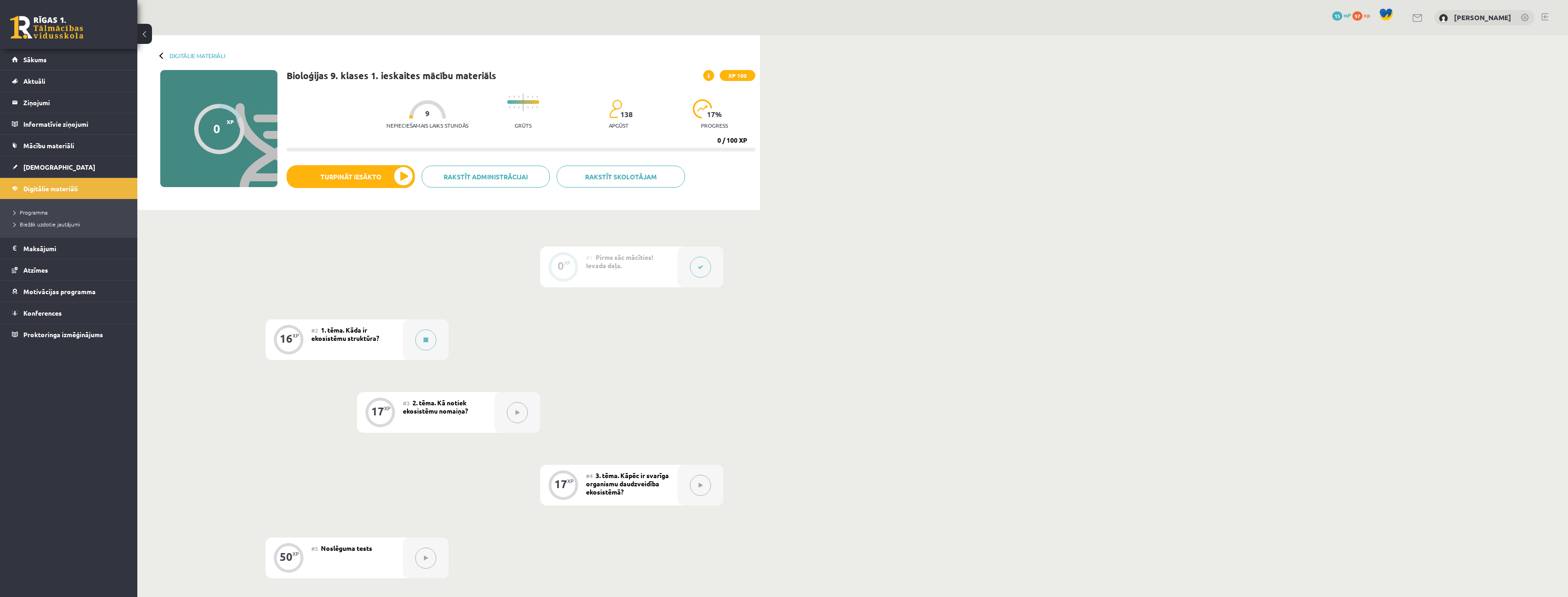
drag, startPoint x: 1379, startPoint y: 15, endPoint x: 1376, endPoint y: 21, distance: 6.7
click at [1363, 15] on span "97" at bounding box center [1358, 15] width 10 height 9
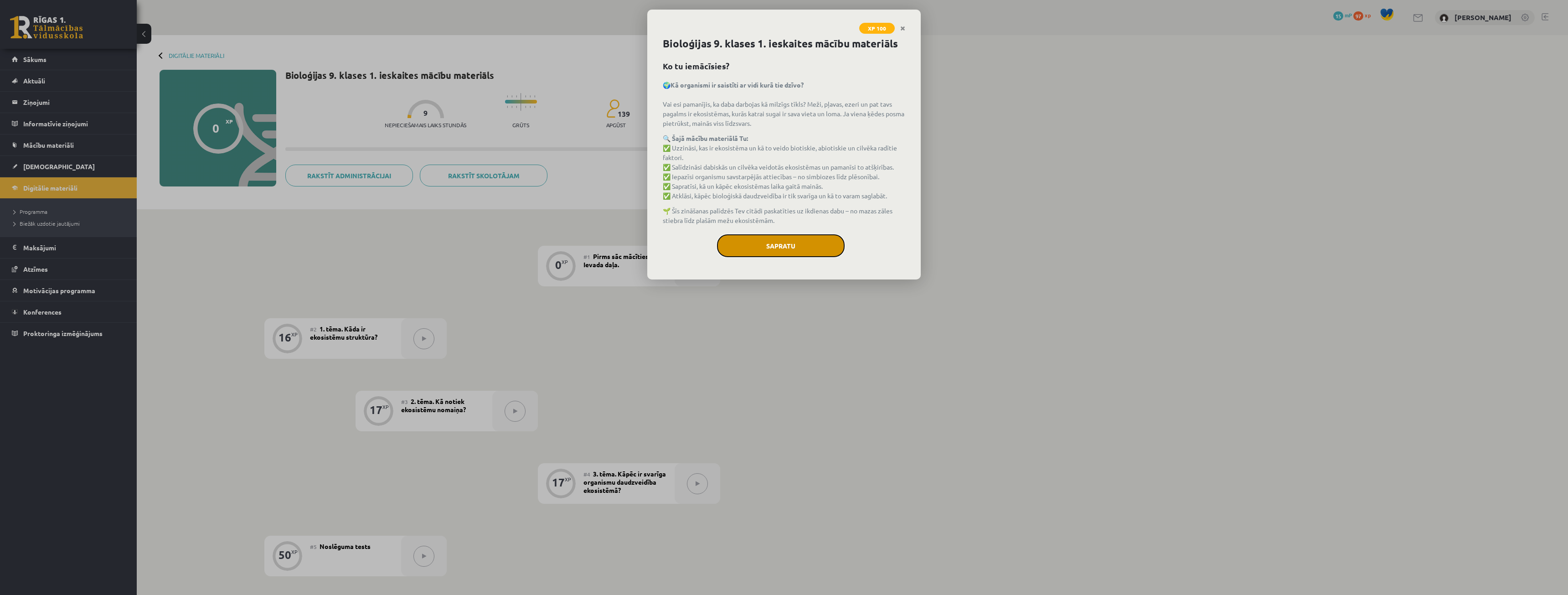
click at [809, 248] on button "Sapratu" at bounding box center [781, 245] width 128 height 23
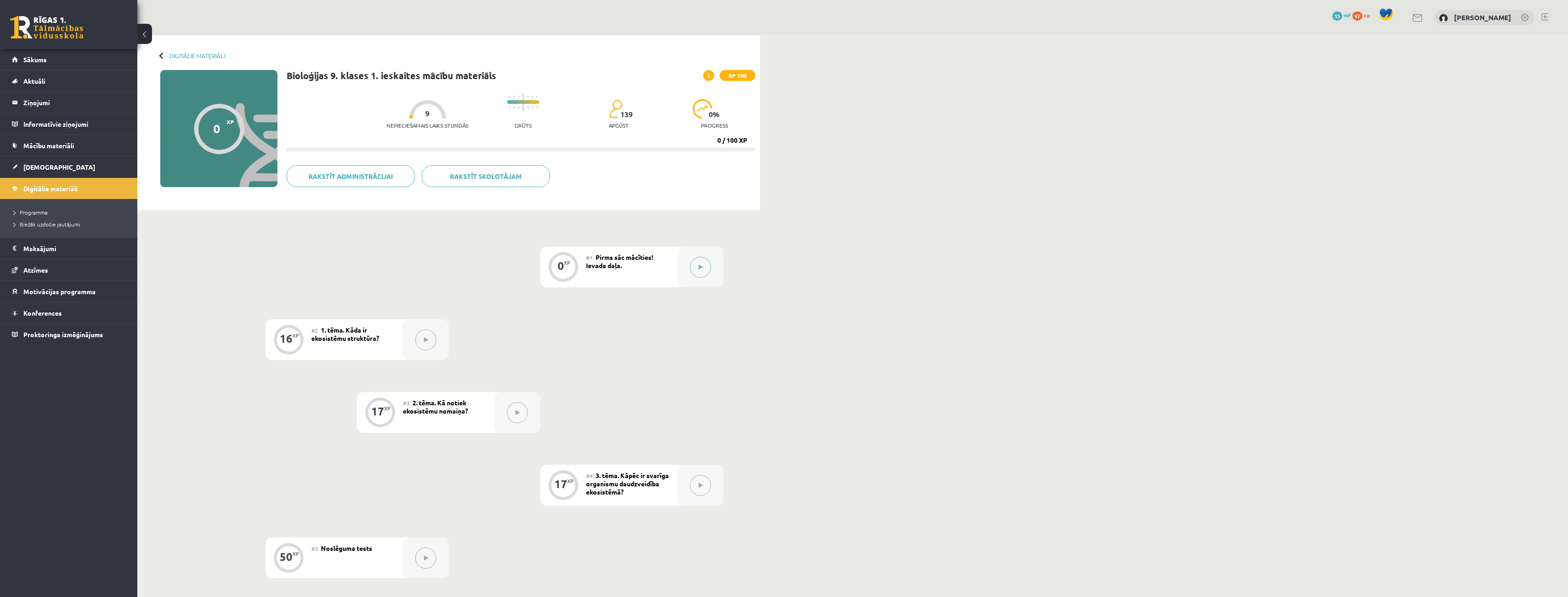
click at [160, 57] on div at bounding box center [163, 56] width 7 height 7
click at [171, 53] on link "Digitālie materiāli" at bounding box center [198, 56] width 56 height 7
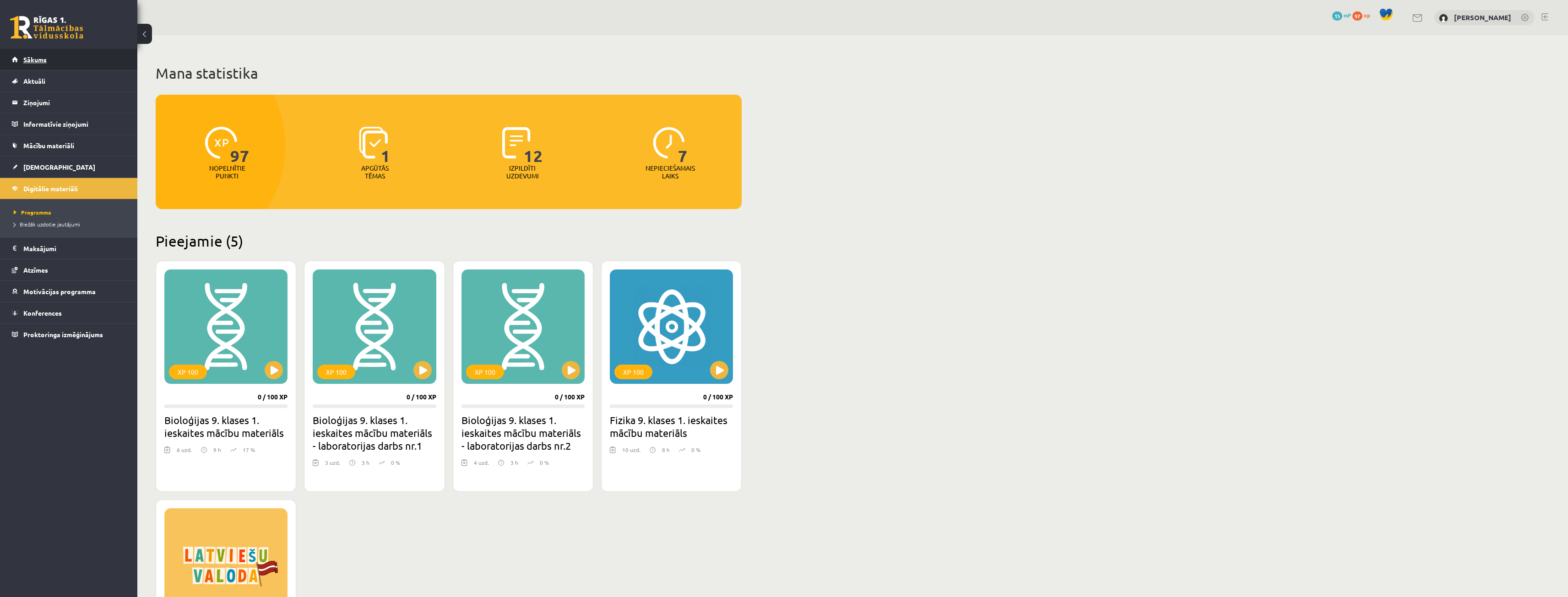
click at [76, 51] on link "Sākums" at bounding box center [69, 59] width 114 height 21
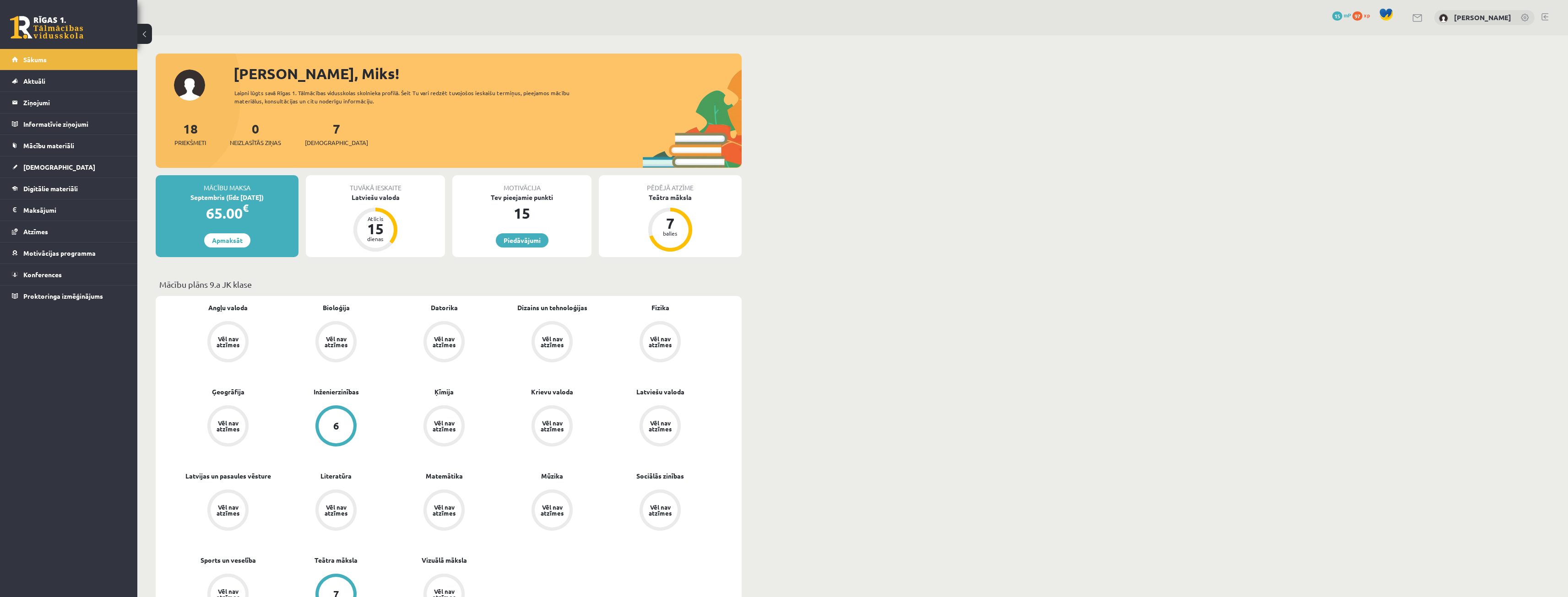
click at [386, 187] on div "Tuvākā ieskaite" at bounding box center [375, 184] width 139 height 18
click at [389, 196] on div "Latviešu valoda" at bounding box center [375, 197] width 139 height 9
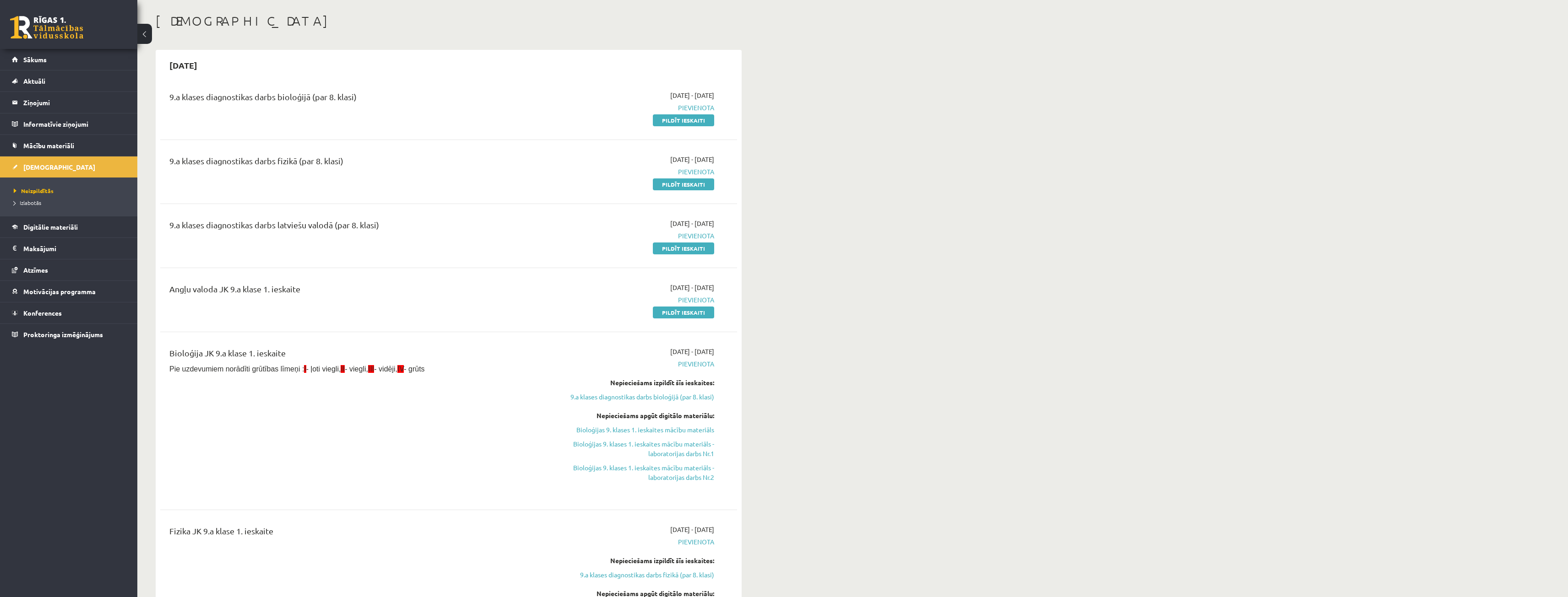
scroll to position [46, 0]
